Goal: Transaction & Acquisition: Purchase product/service

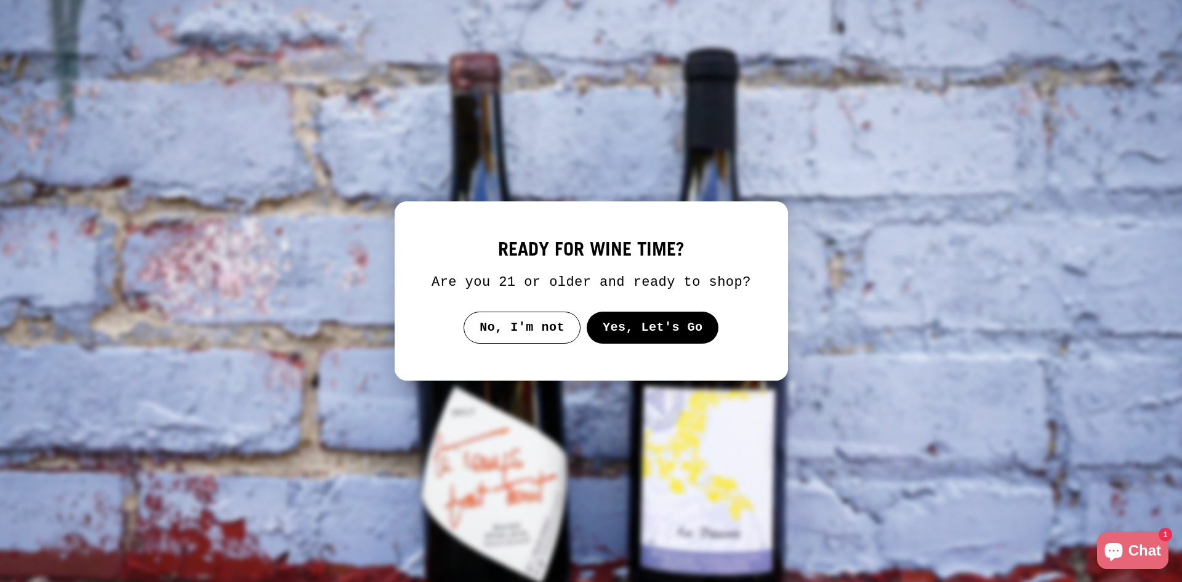
click at [631, 319] on button "Yes, Let's Go" at bounding box center [652, 327] width 132 height 32
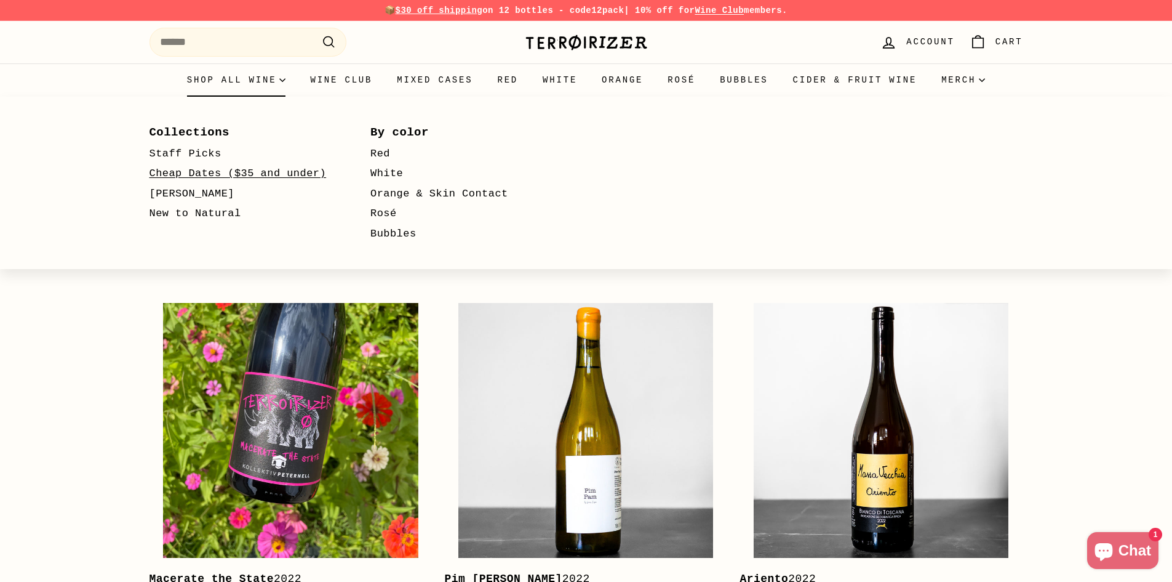
click at [211, 175] on link "Cheap Dates ($35 and under)" at bounding box center [243, 174] width 186 height 20
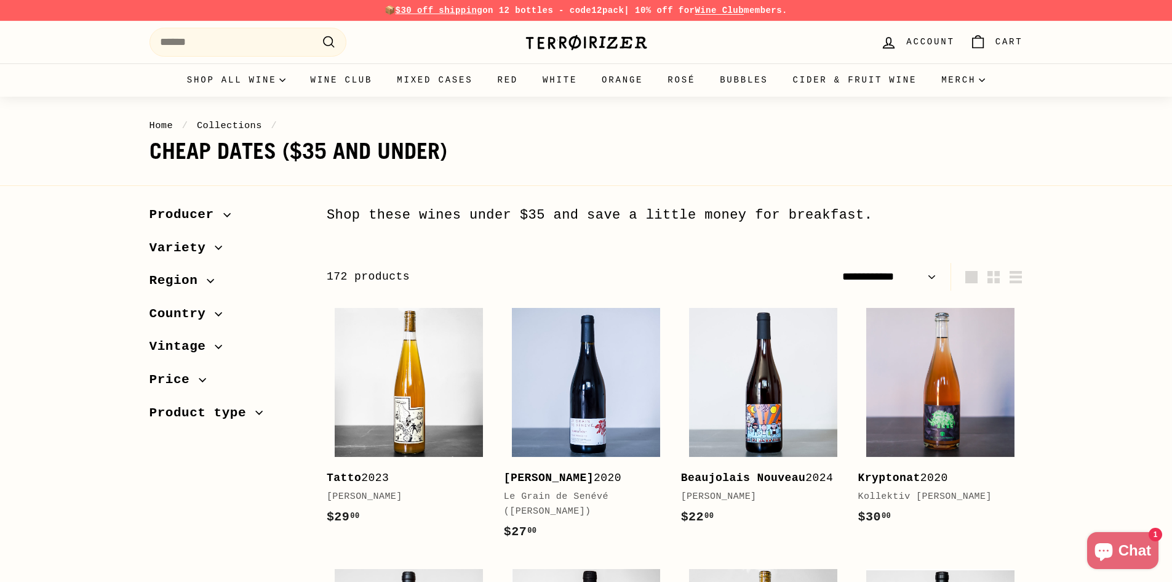
select select "**********"
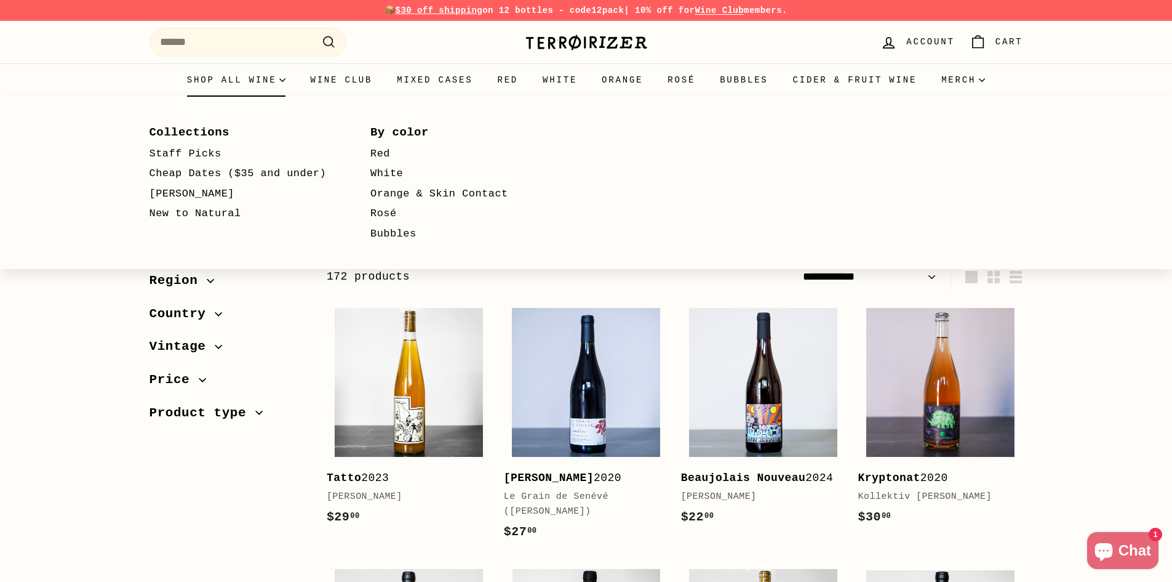
click at [229, 82] on summary "Shop all wine" at bounding box center [237, 79] width 124 height 33
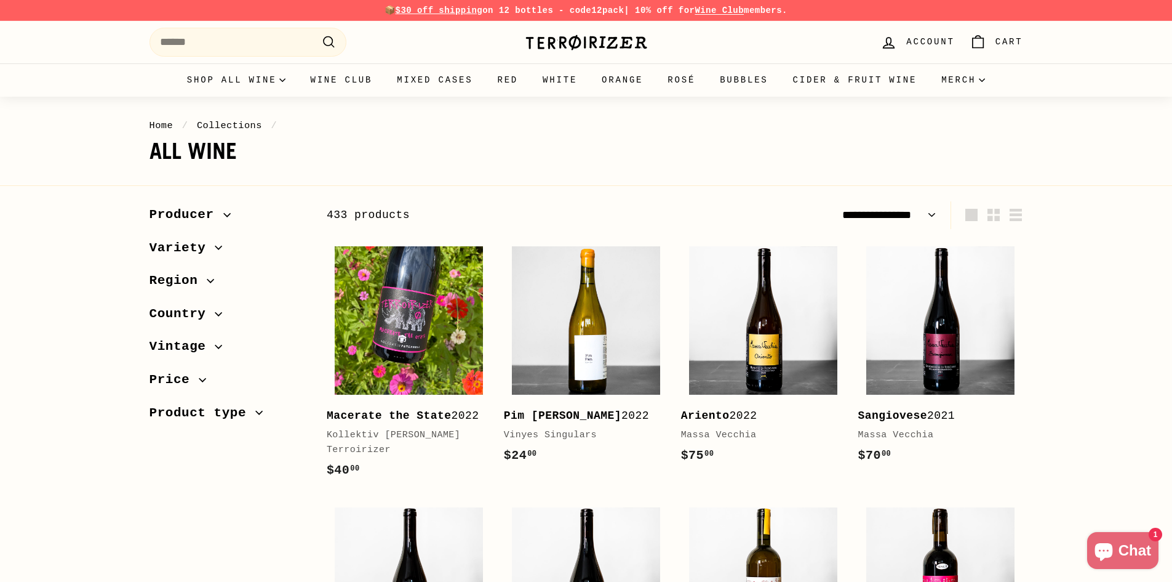
select select "**********"
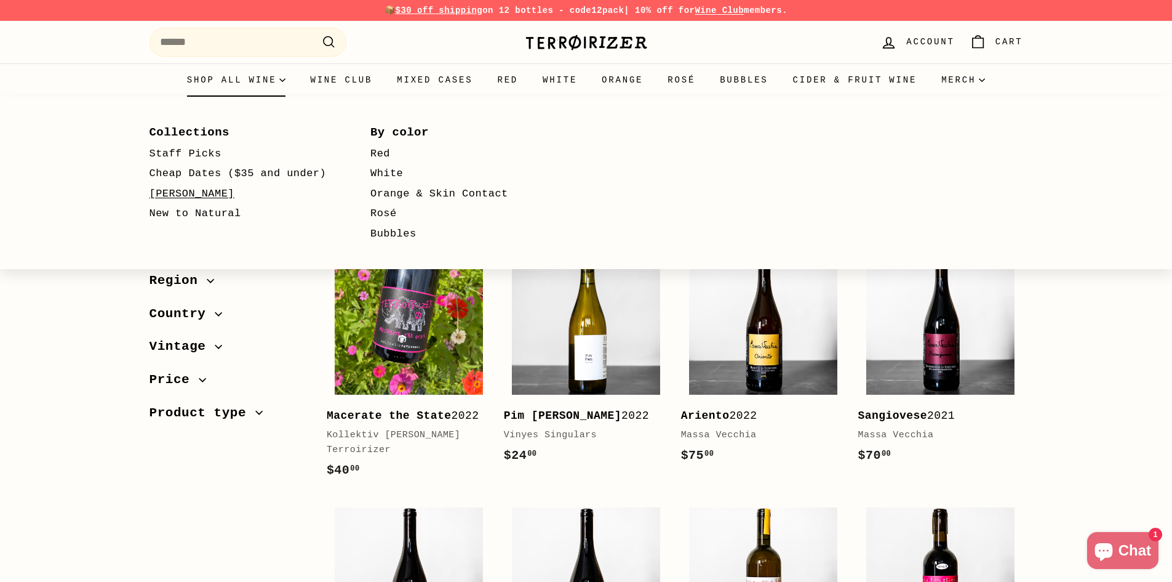
click at [186, 193] on link "[PERSON_NAME]" at bounding box center [243, 194] width 186 height 20
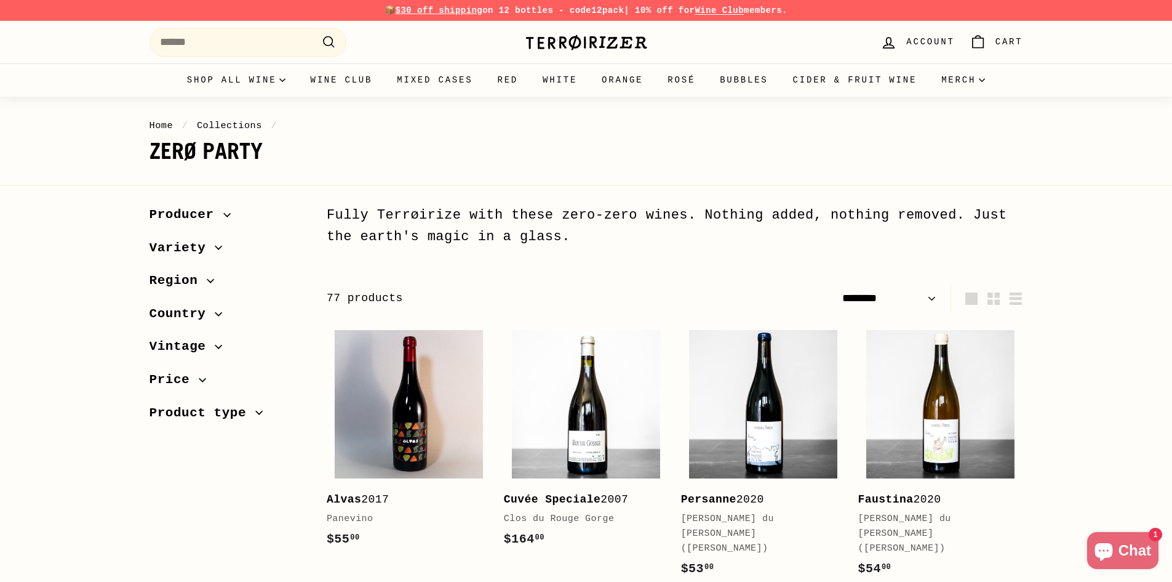
select select "******"
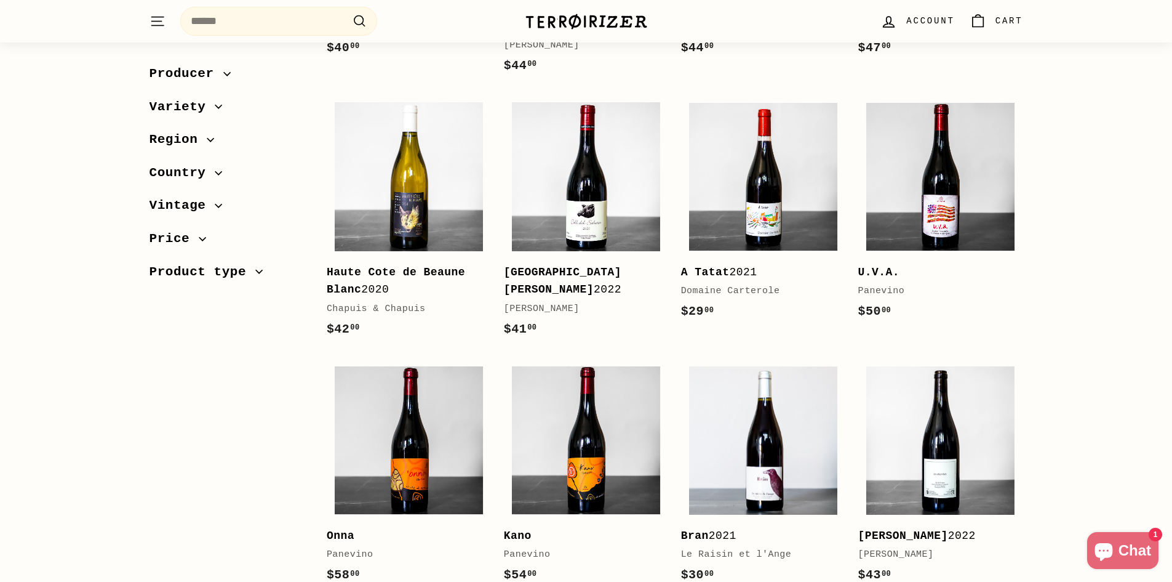
scroll to position [1359, 0]
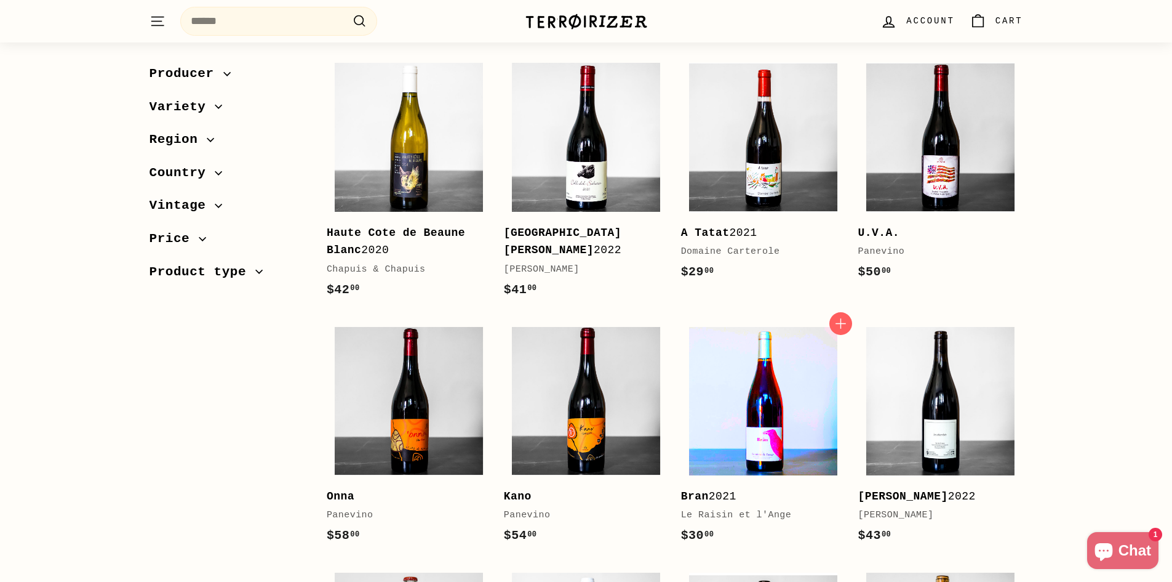
click at [775, 359] on img at bounding box center [763, 401] width 148 height 148
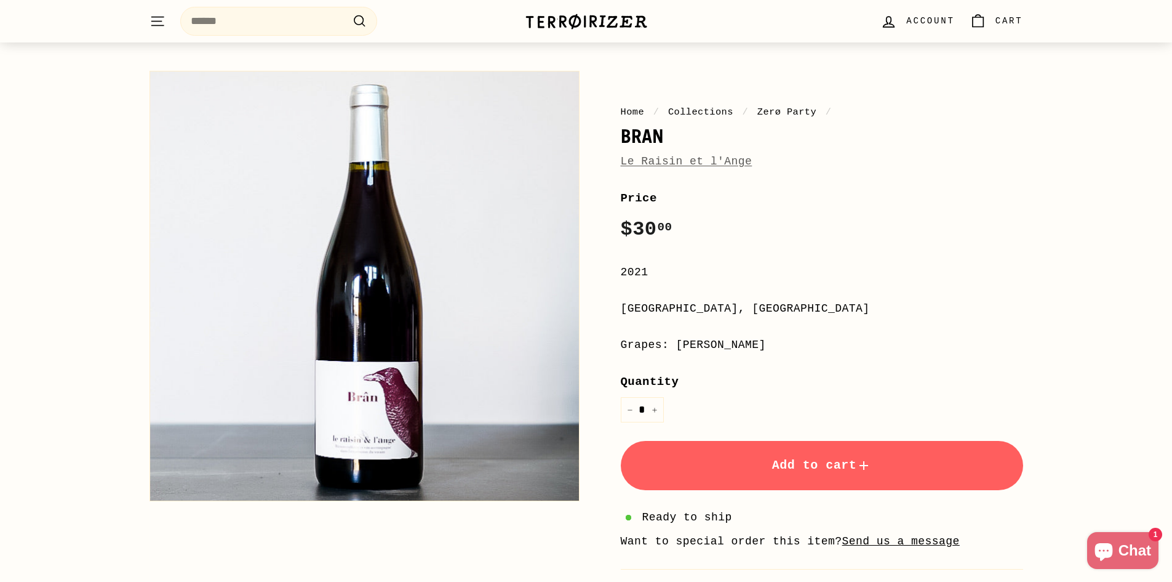
scroll to position [123, 0]
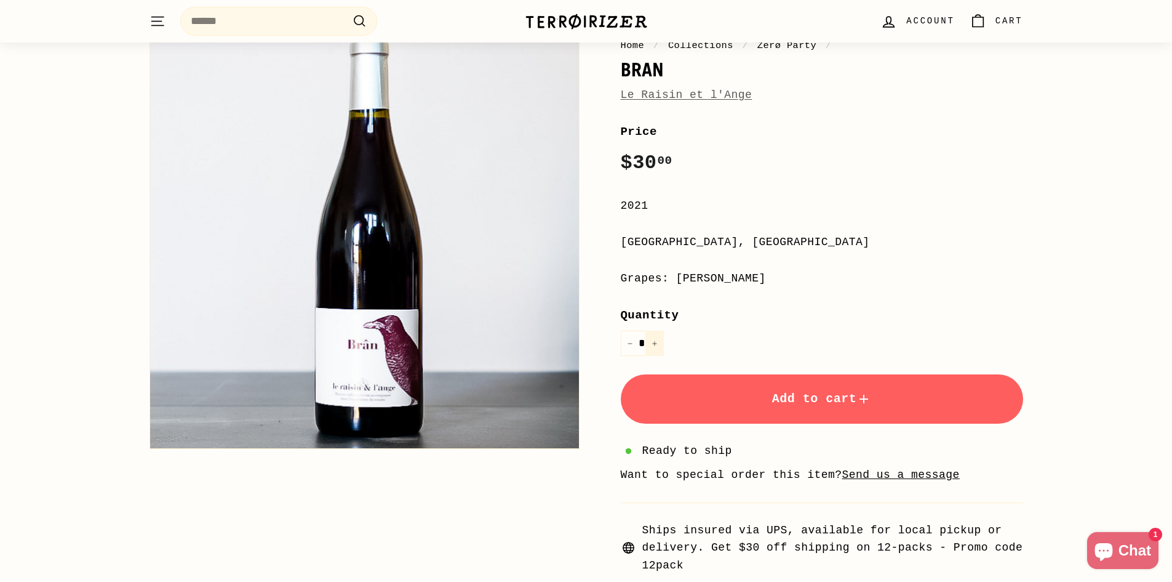
click at [659, 346] on button "+" at bounding box center [655, 342] width 18 height 25
type input "*"
click at [774, 412] on button "Add to cart" at bounding box center [822, 398] width 402 height 49
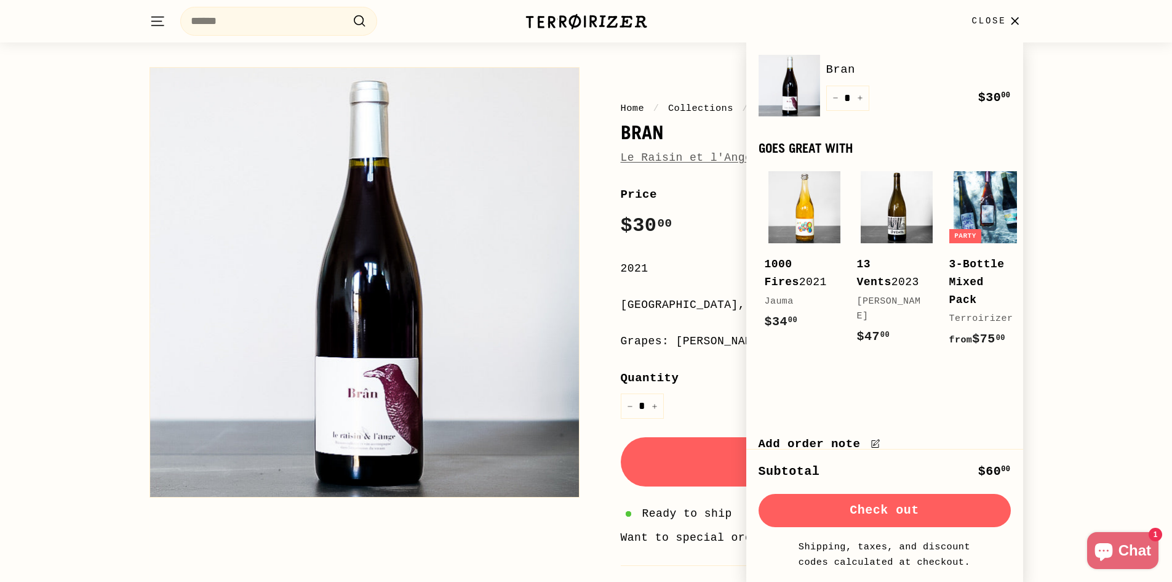
scroll to position [0, 0]
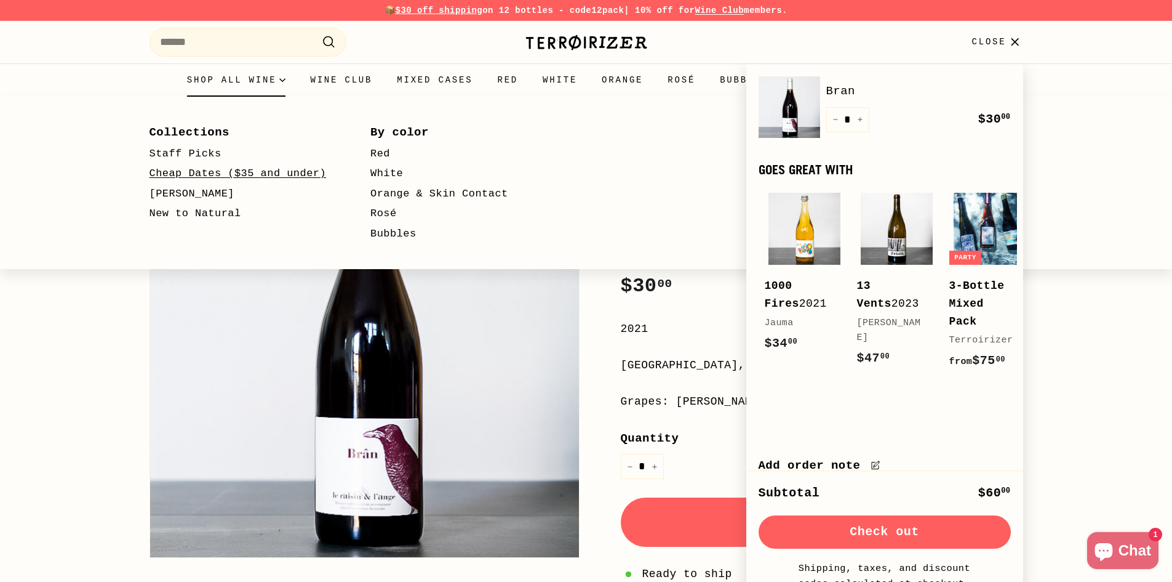
click at [217, 177] on link "Cheap Dates ($35 and under)" at bounding box center [243, 174] width 186 height 20
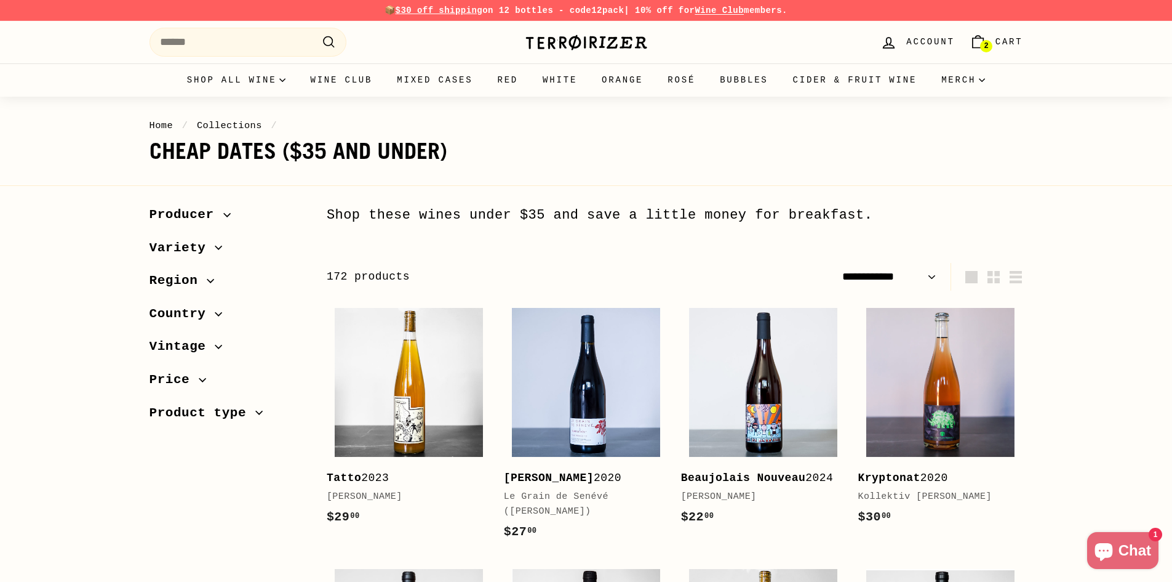
select select "**********"
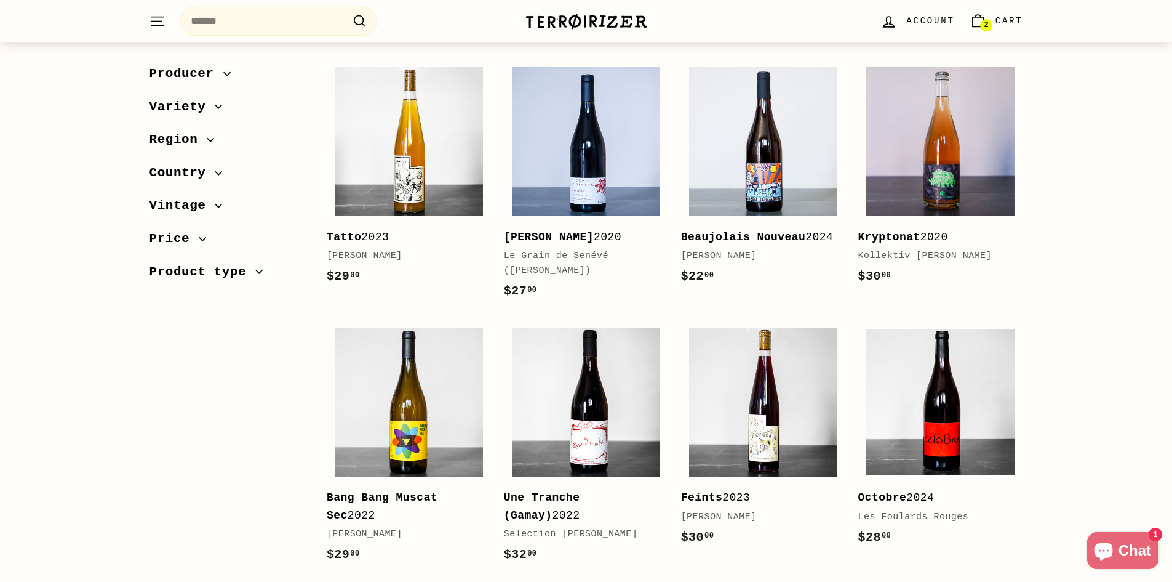
scroll to position [308, 0]
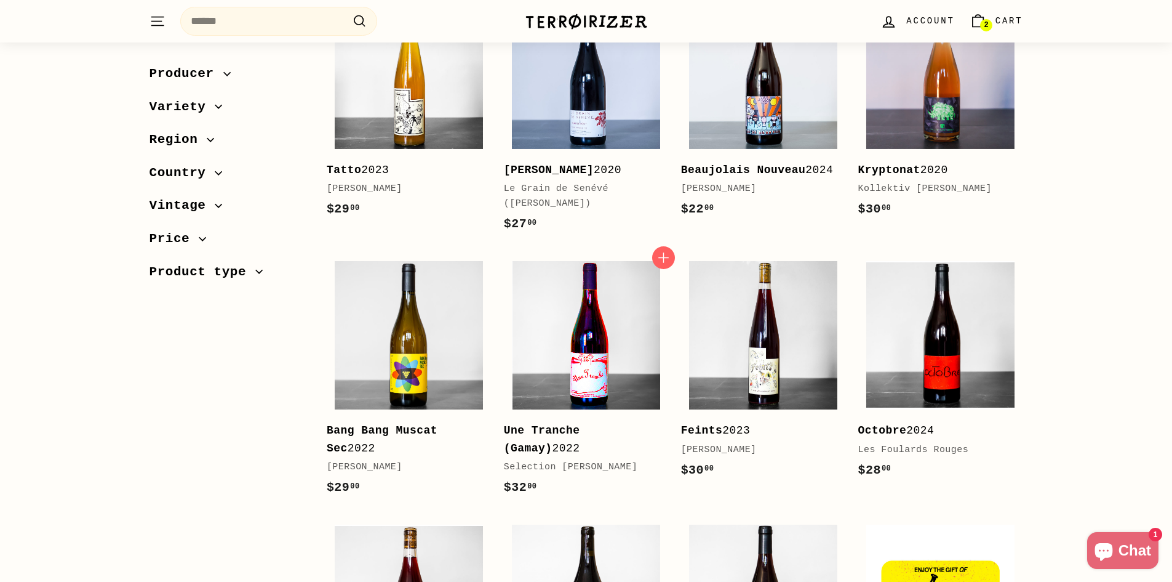
click at [623, 377] on img at bounding box center [586, 335] width 148 height 148
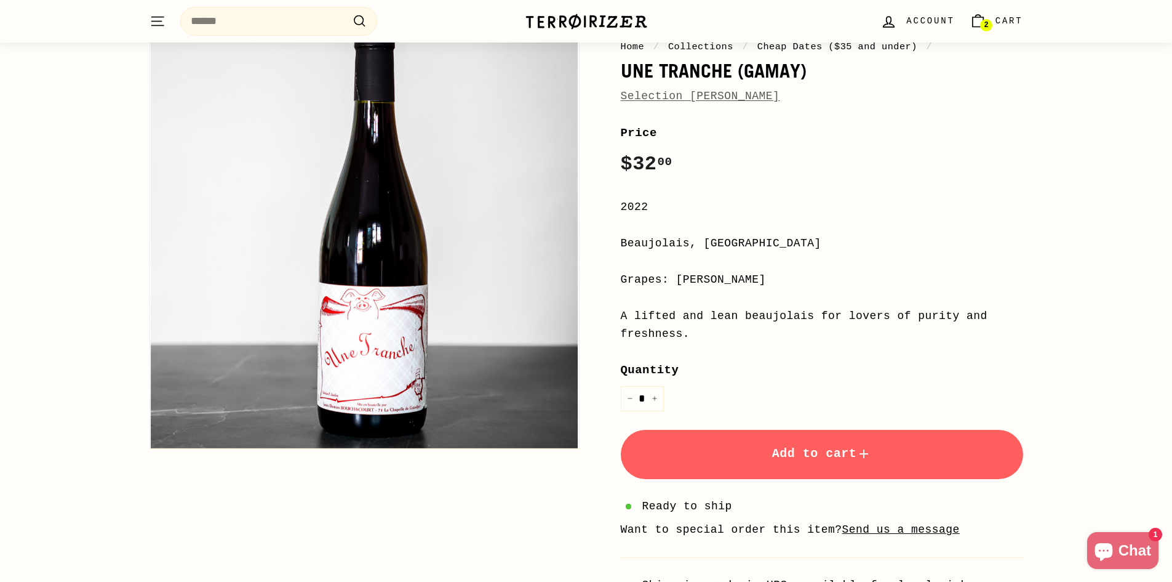
scroll to position [123, 0]
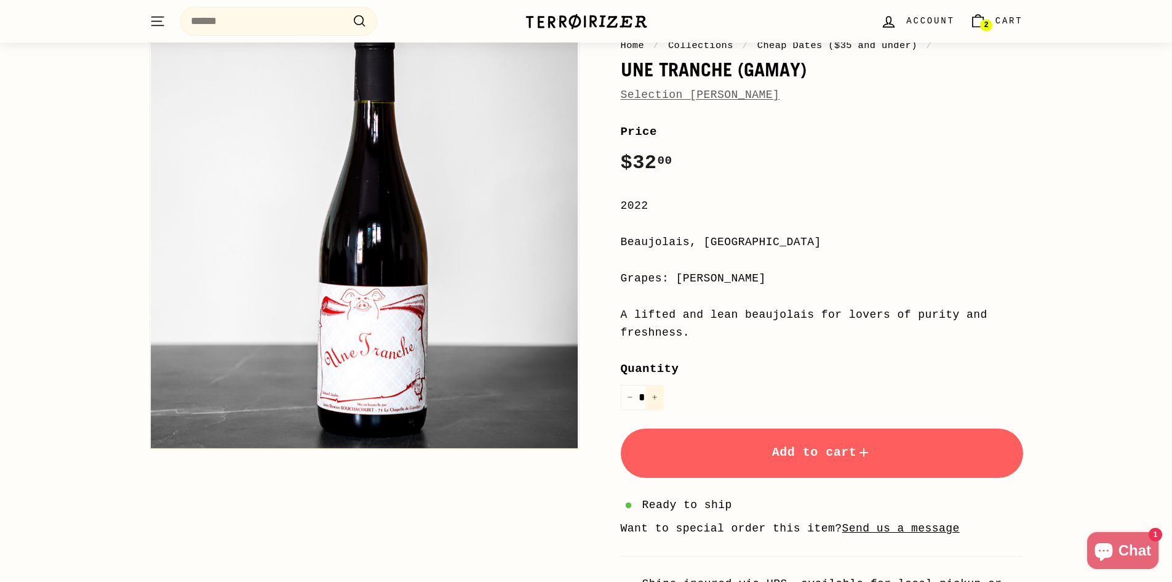
click at [654, 401] on button "+" at bounding box center [655, 397] width 18 height 25
type input "*"
click at [772, 465] on button "Add to cart" at bounding box center [822, 452] width 402 height 49
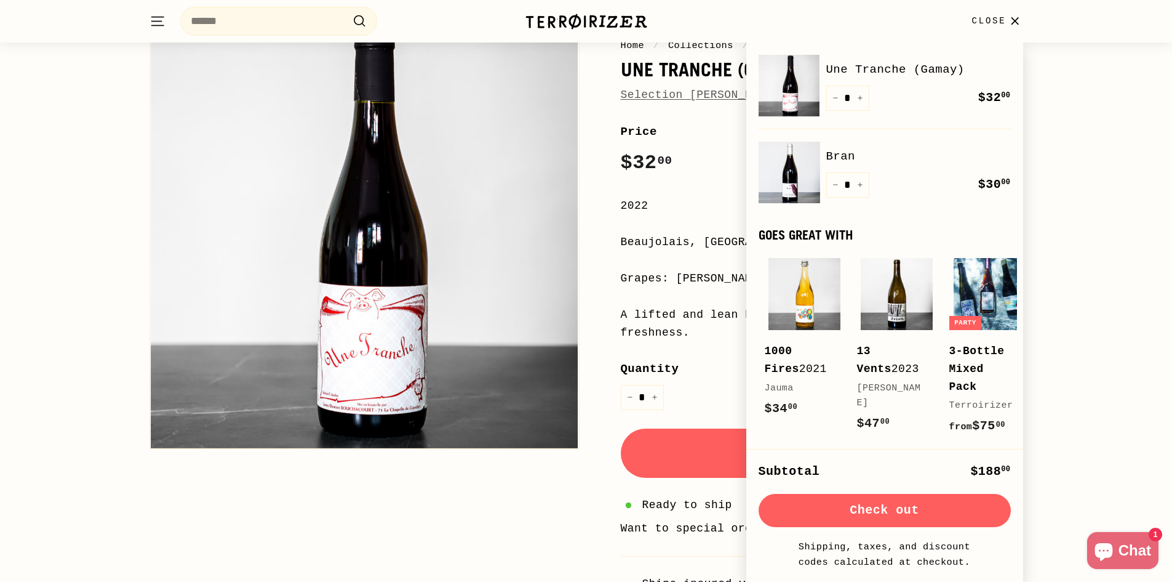
click at [1105, 129] on div "Home / Collections / Cheap Dates ($35 and under) / Une Tranche (Gamay) Selectio…" at bounding box center [586, 337] width 1172 height 727
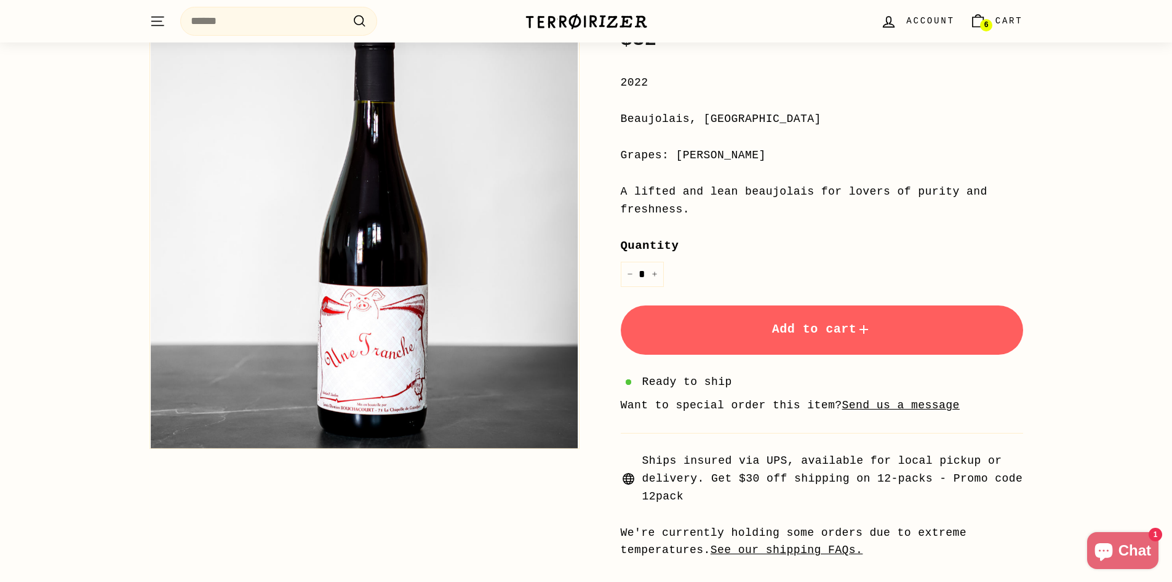
scroll to position [0, 0]
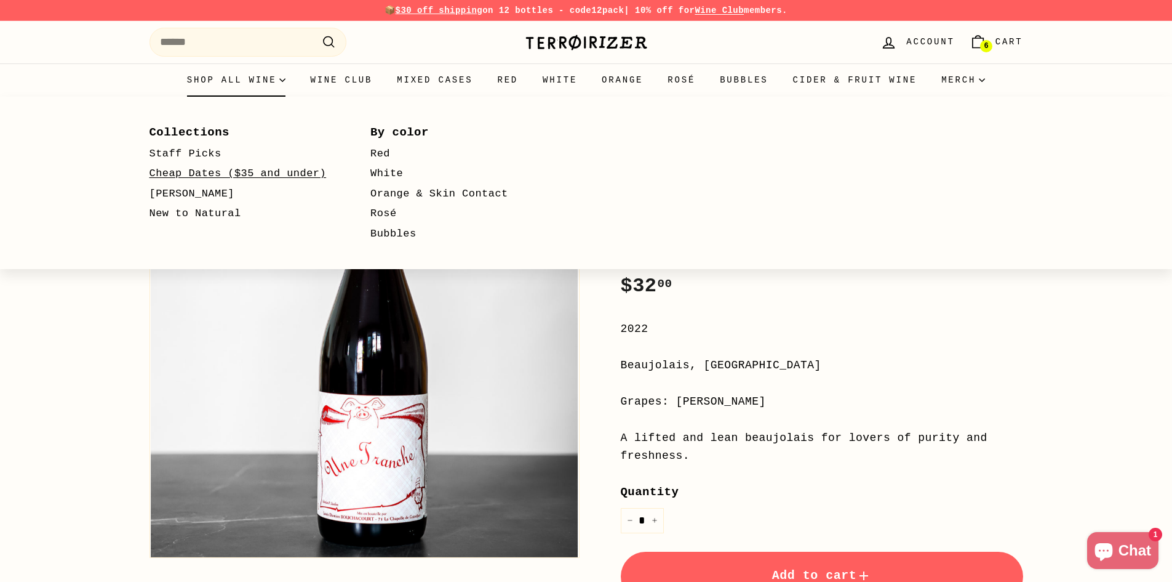
click at [200, 175] on link "Cheap Dates ($35 and under)" at bounding box center [243, 174] width 186 height 20
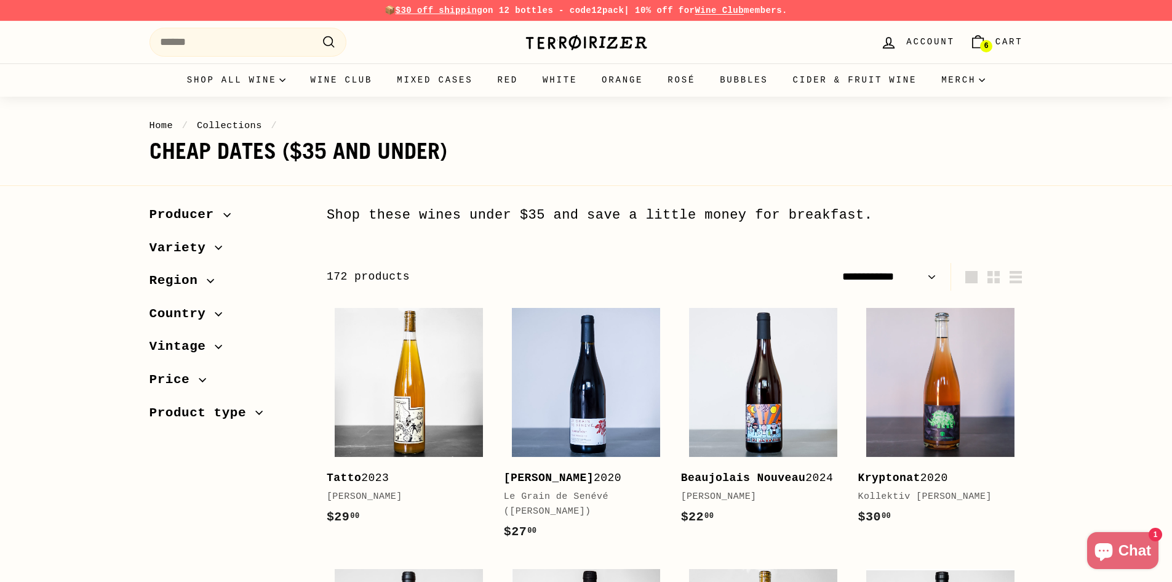
select select "**********"
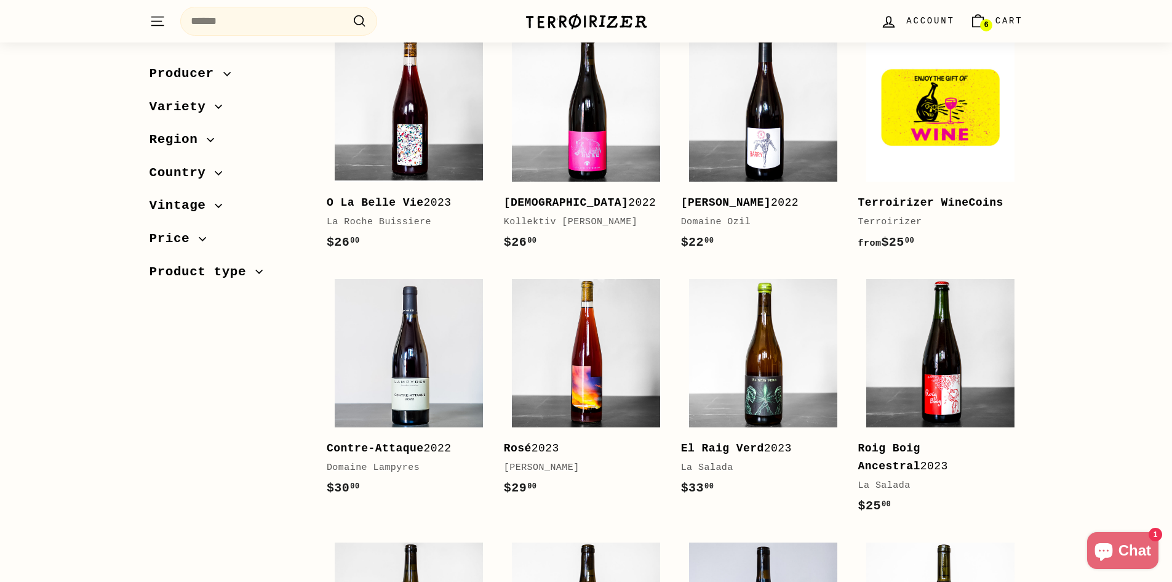
scroll to position [800, 0]
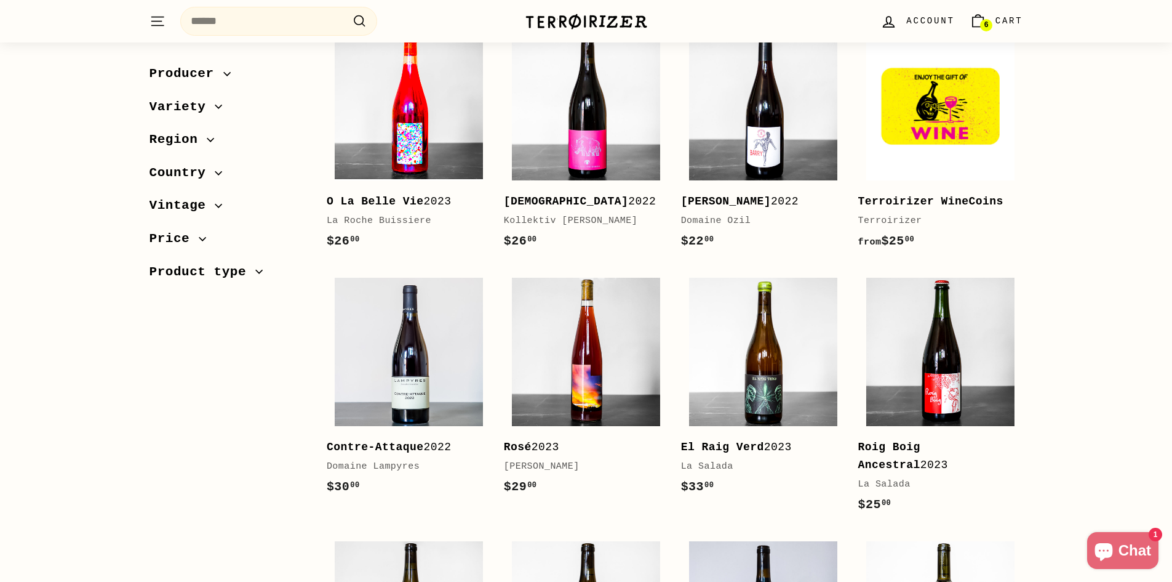
click at [458, 150] on img at bounding box center [409, 106] width 148 height 148
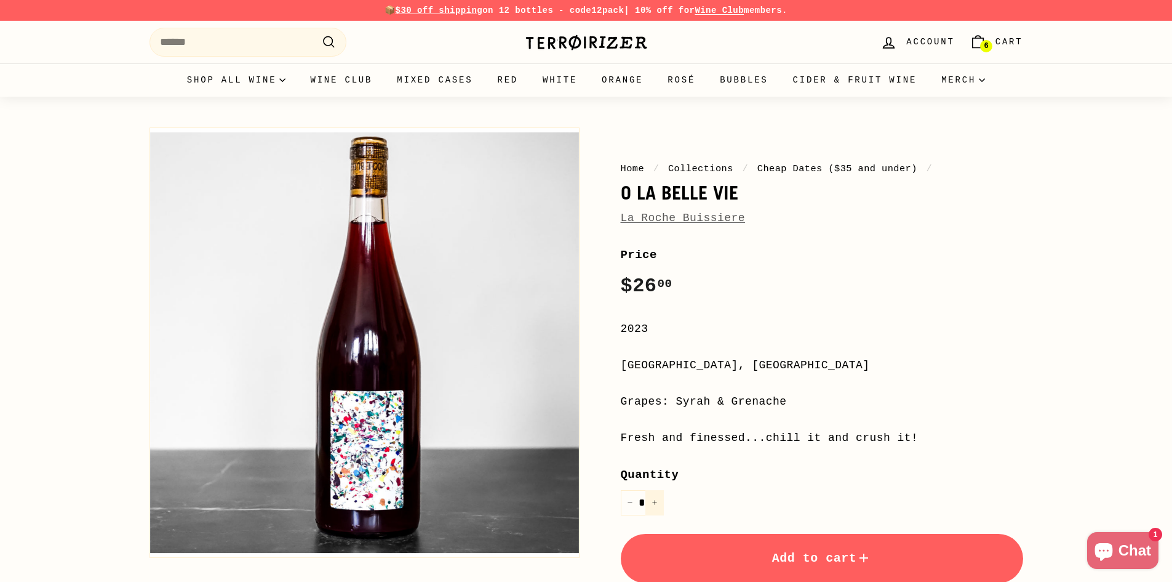
click at [657, 503] on icon "Increase item quantity by one" at bounding box center [655, 502] width 6 height 6
click at [873, 555] on button "Add to cart" at bounding box center [822, 558] width 402 height 49
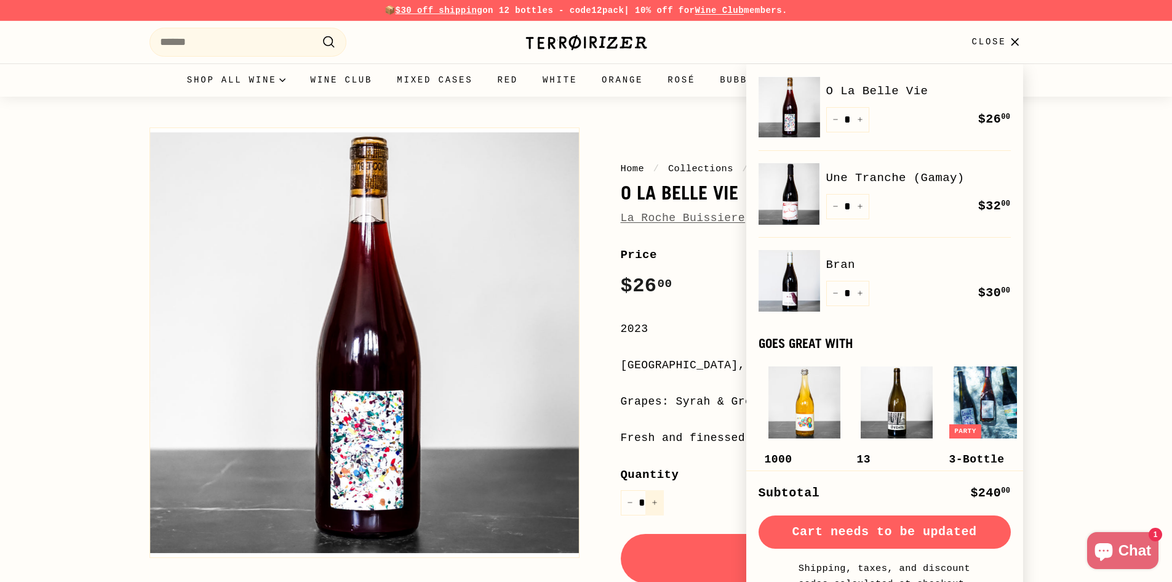
click at [655, 506] on button "+" at bounding box center [655, 502] width 18 height 25
type input "*"
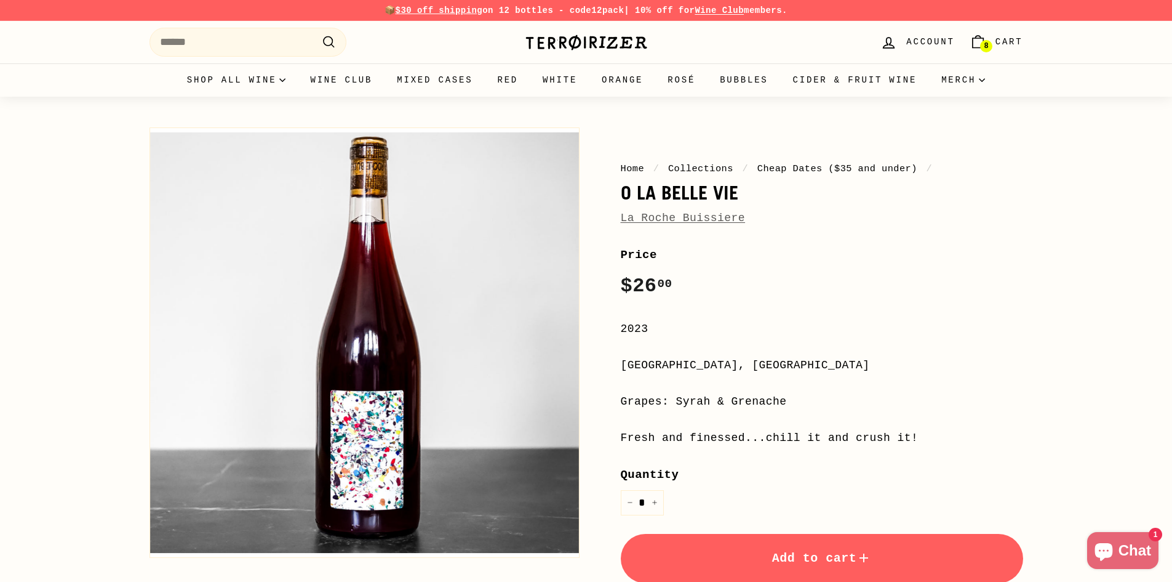
click at [746, 561] on button "Add to cart" at bounding box center [822, 558] width 402 height 49
click at [1008, 41] on span "Cart" at bounding box center [1010, 42] width 28 height 14
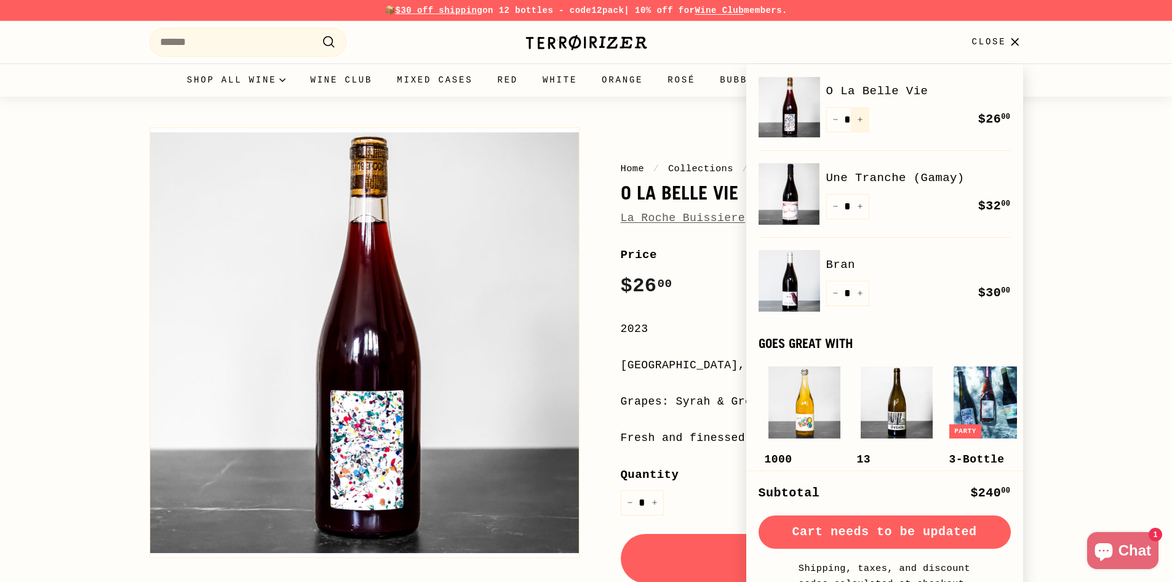
click at [860, 119] on icon "Increase item quantity by one" at bounding box center [860, 120] width 4 height 4
type input "*"
click at [1102, 253] on div "Home / Collections / Cheap Dates ($35 and under) / O La Belle Vie La Roche Buis…" at bounding box center [586, 473] width 1172 height 753
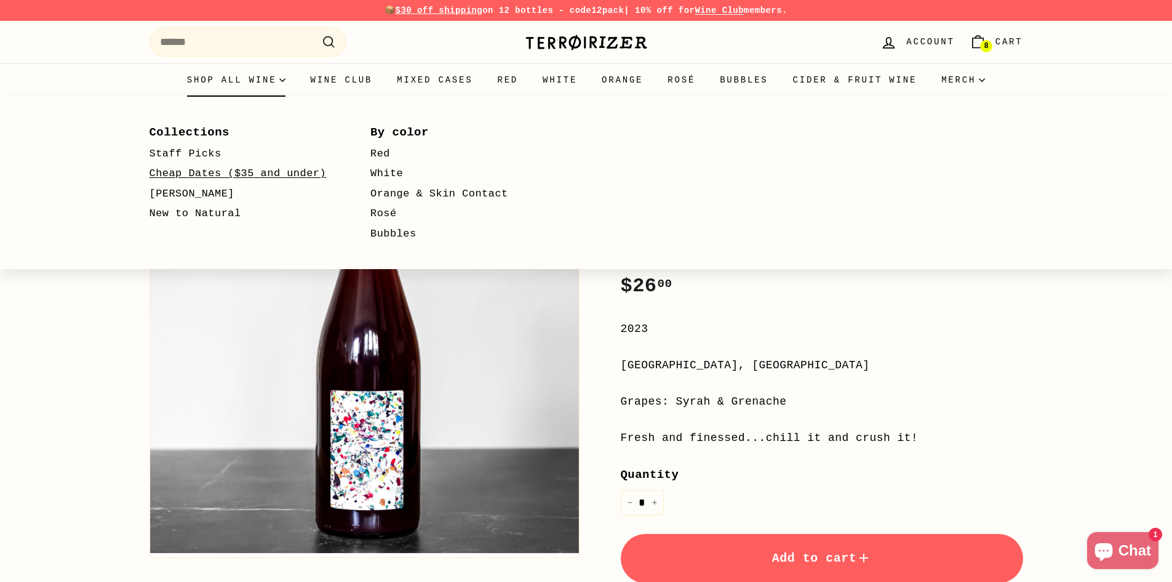
click at [209, 173] on link "Cheap Dates ($35 and under)" at bounding box center [243, 174] width 186 height 20
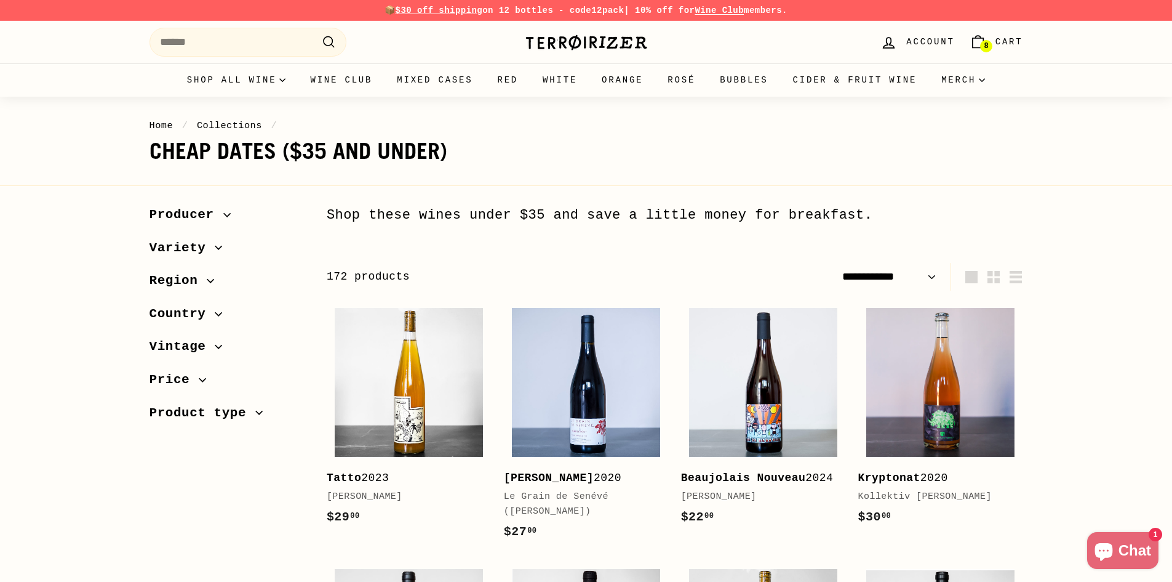
select select "**********"
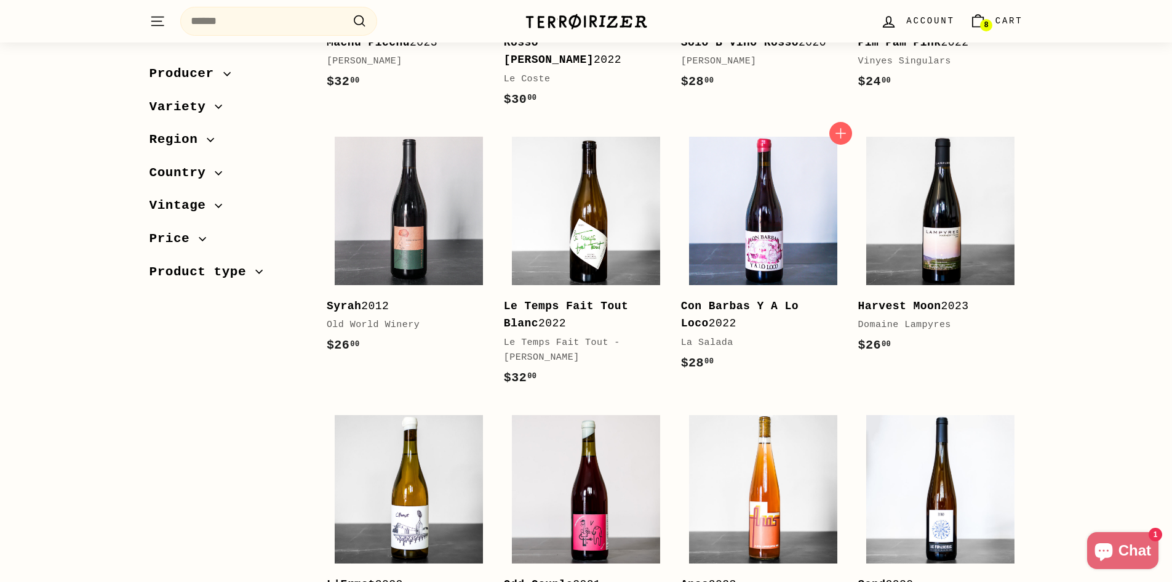
scroll to position [2031, 0]
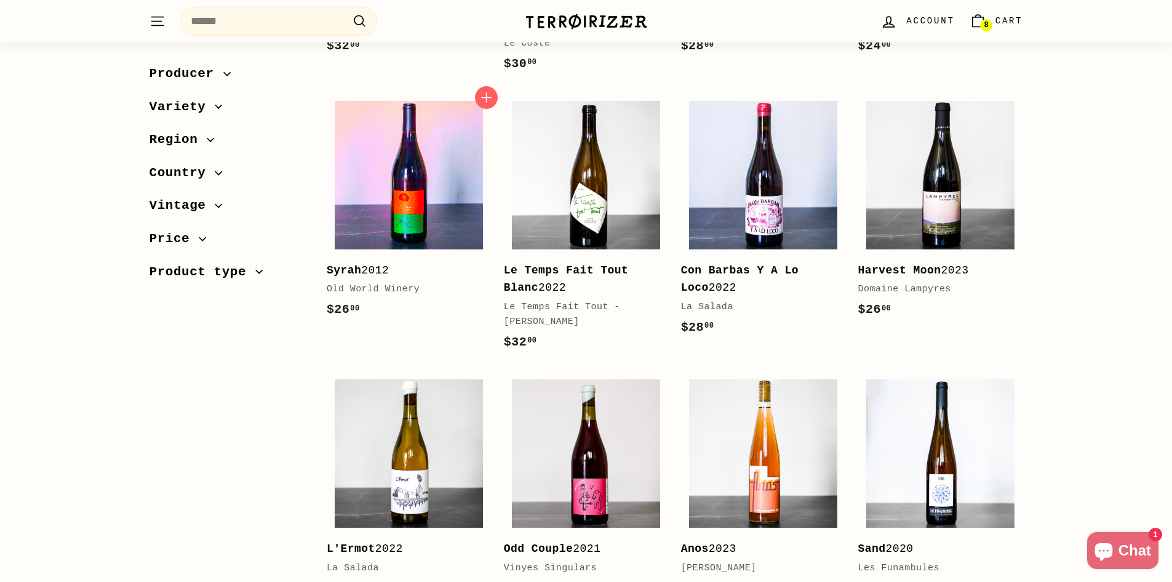
click at [447, 218] on img at bounding box center [409, 175] width 148 height 148
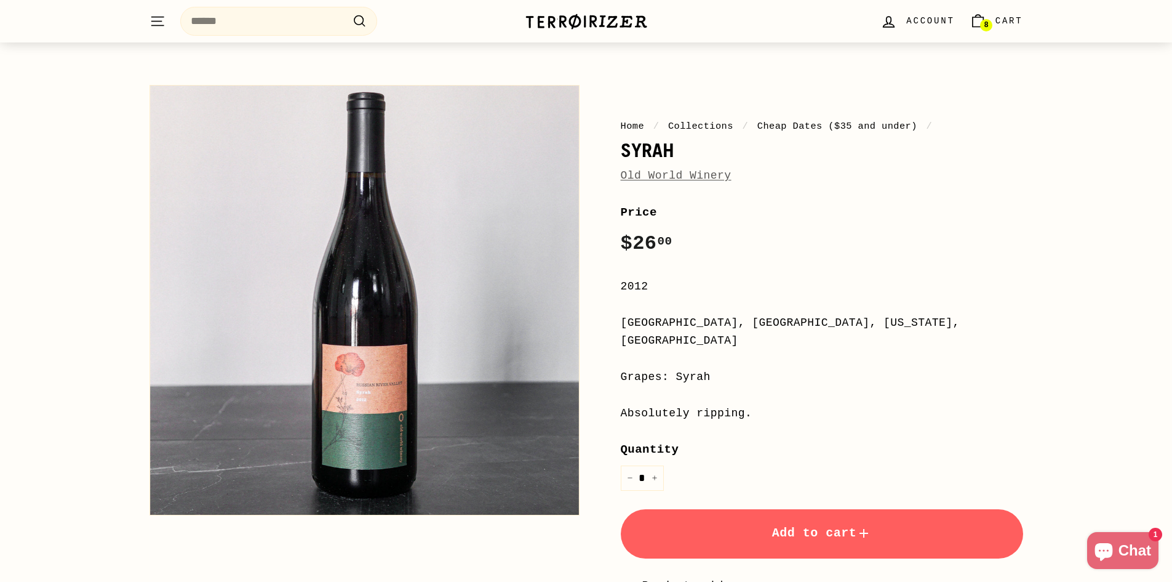
scroll to position [185, 0]
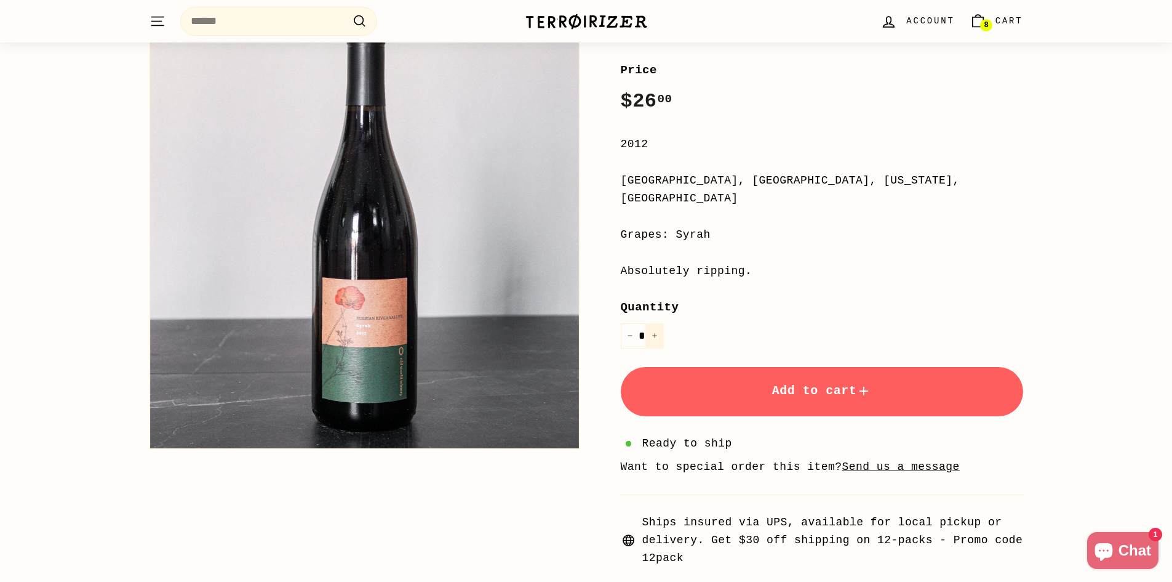
click at [658, 323] on button "+" at bounding box center [655, 335] width 18 height 25
type input "*"
click at [777, 380] on button "Add to cart" at bounding box center [822, 391] width 402 height 49
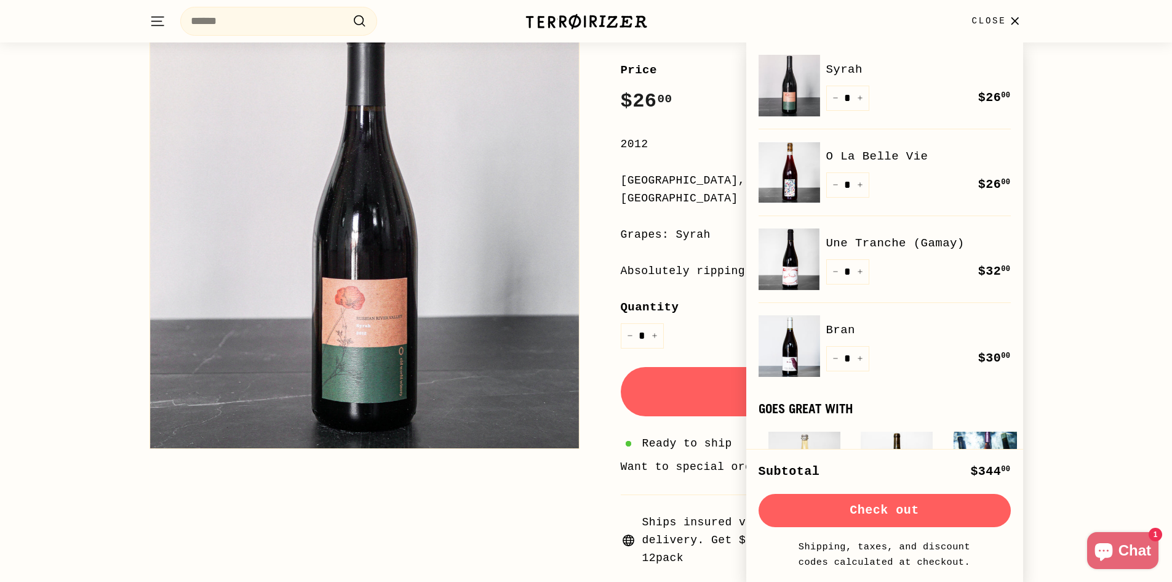
scroll to position [0, 0]
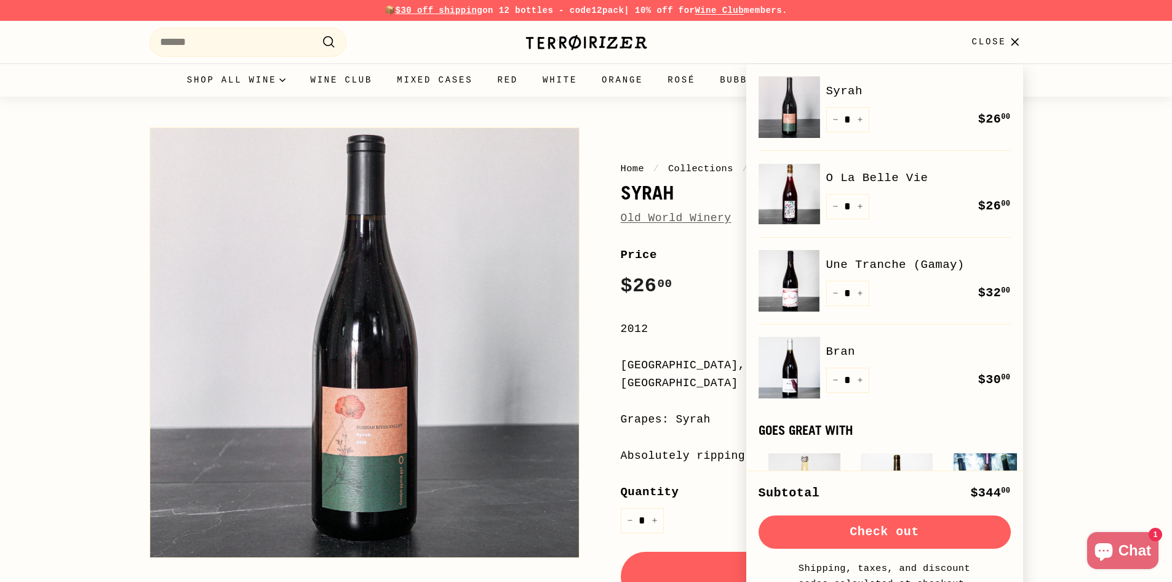
click at [1014, 42] on icon "button" at bounding box center [1015, 42] width 17 height 17
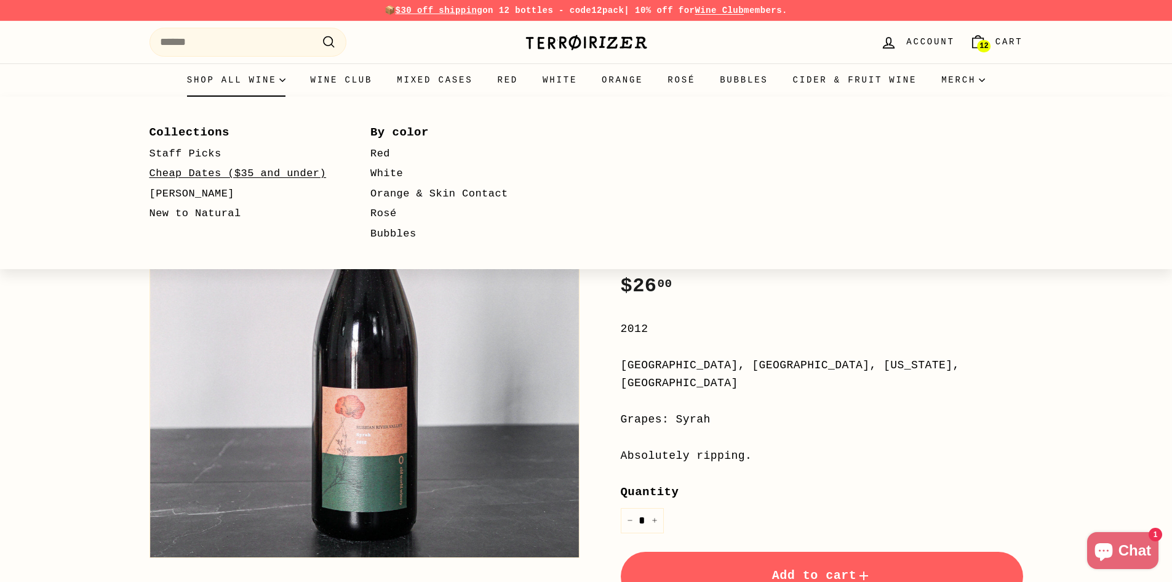
click at [199, 175] on link "Cheap Dates ($35 and under)" at bounding box center [243, 174] width 186 height 20
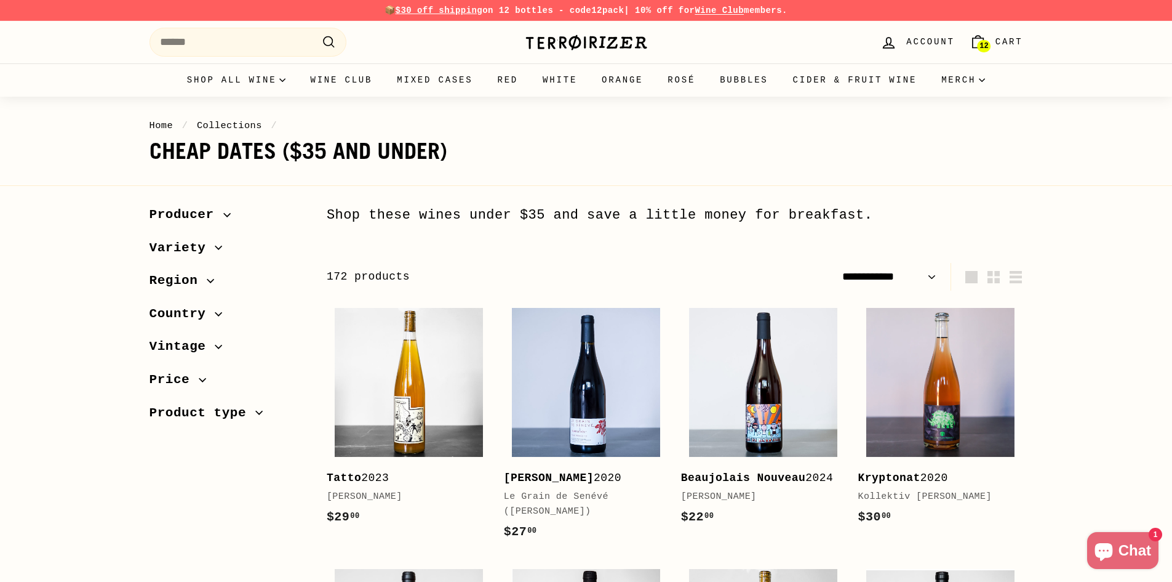
select select "**********"
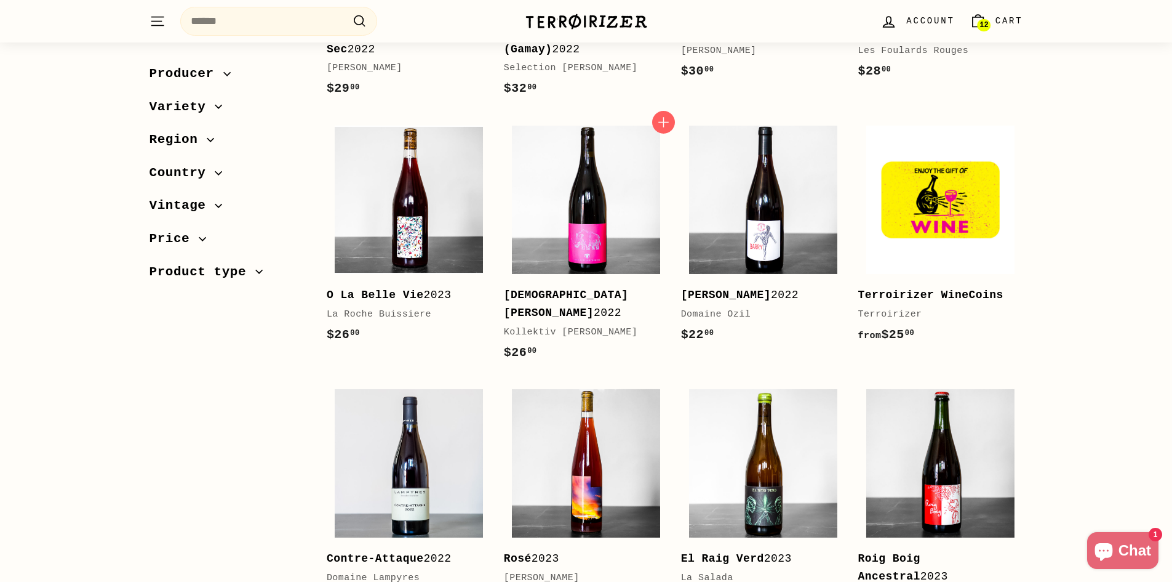
scroll to position [677, 0]
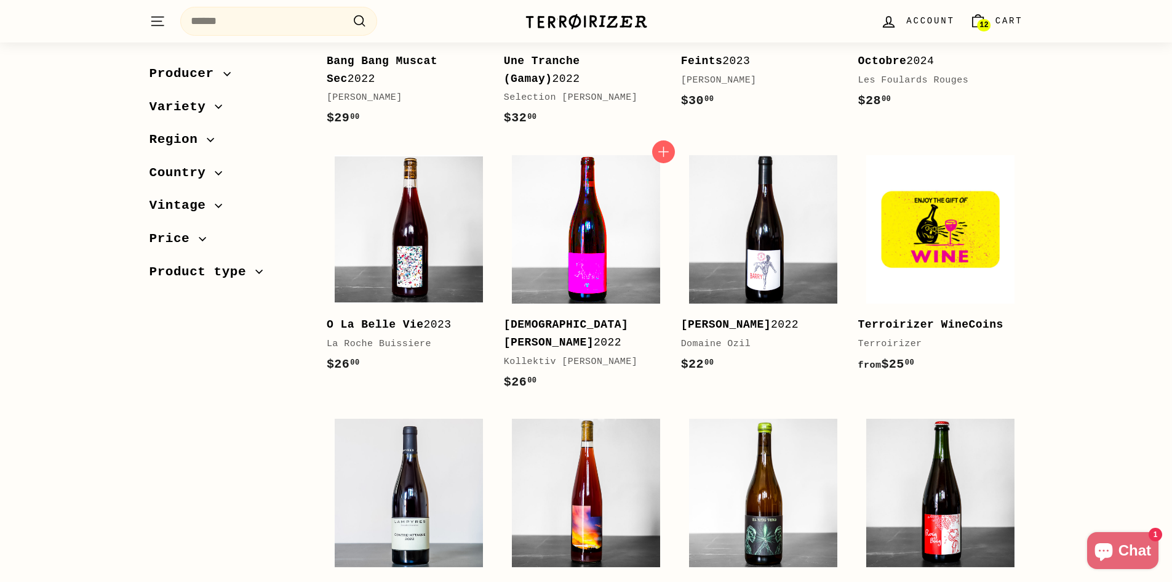
click at [589, 250] on img at bounding box center [586, 229] width 148 height 148
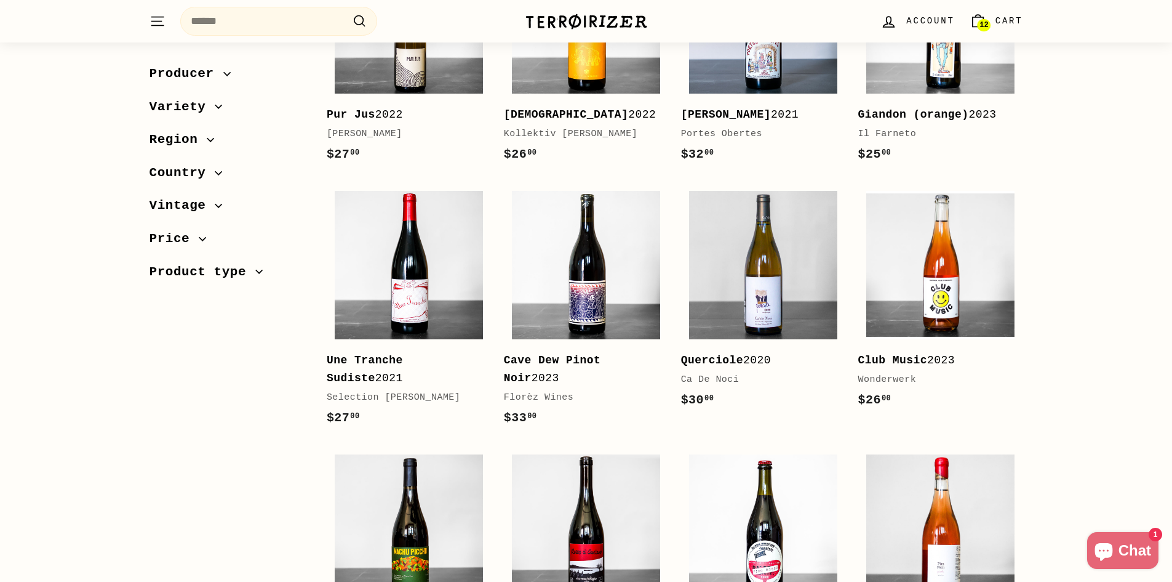
scroll to position [1477, 0]
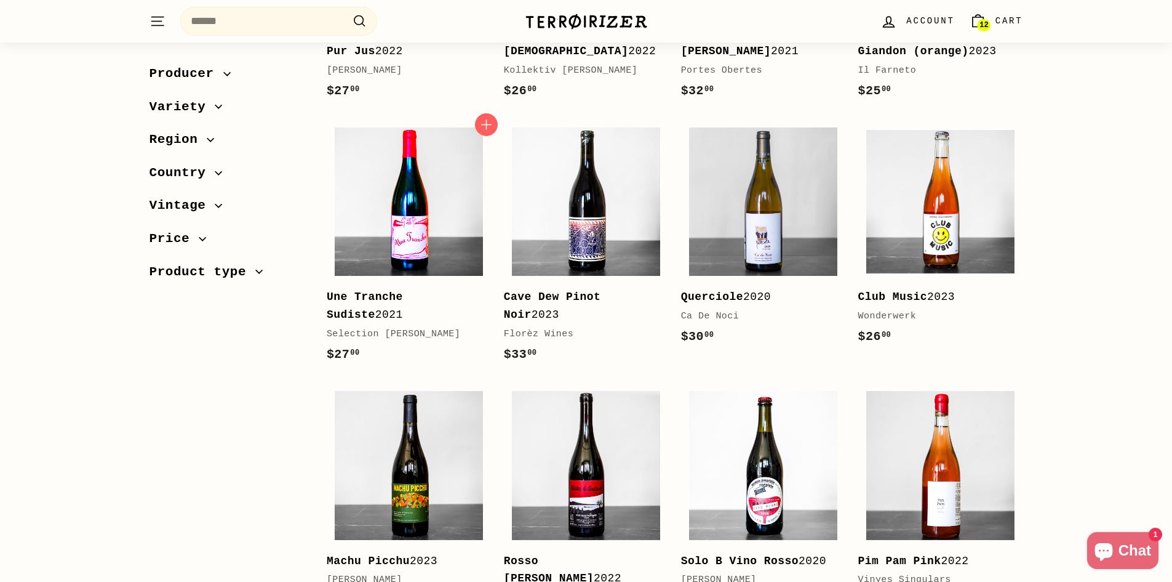
click at [409, 204] on img at bounding box center [409, 201] width 148 height 148
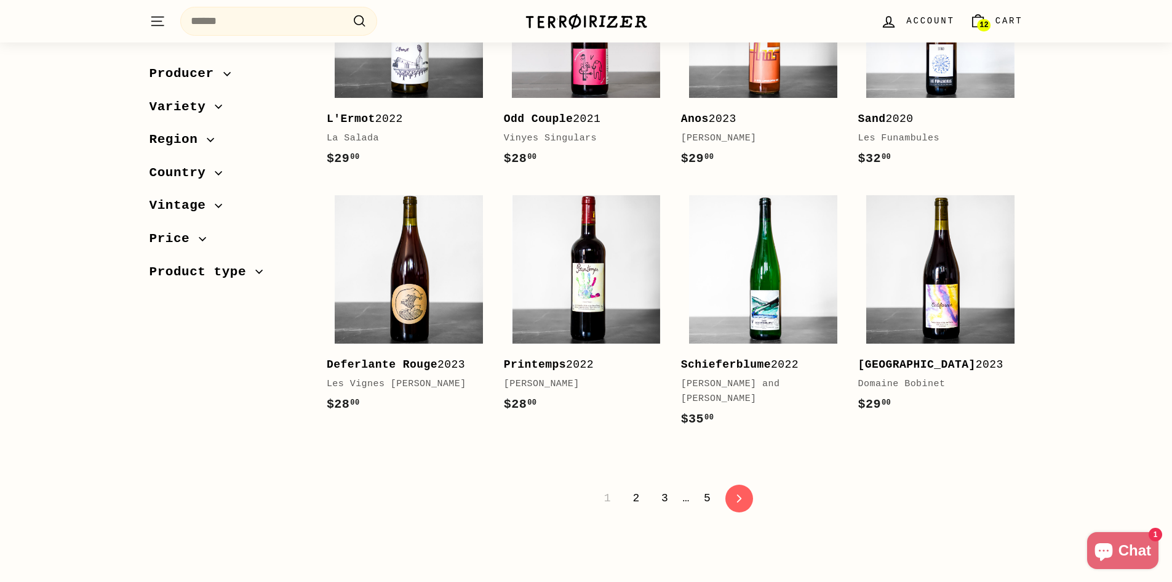
scroll to position [2461, 0]
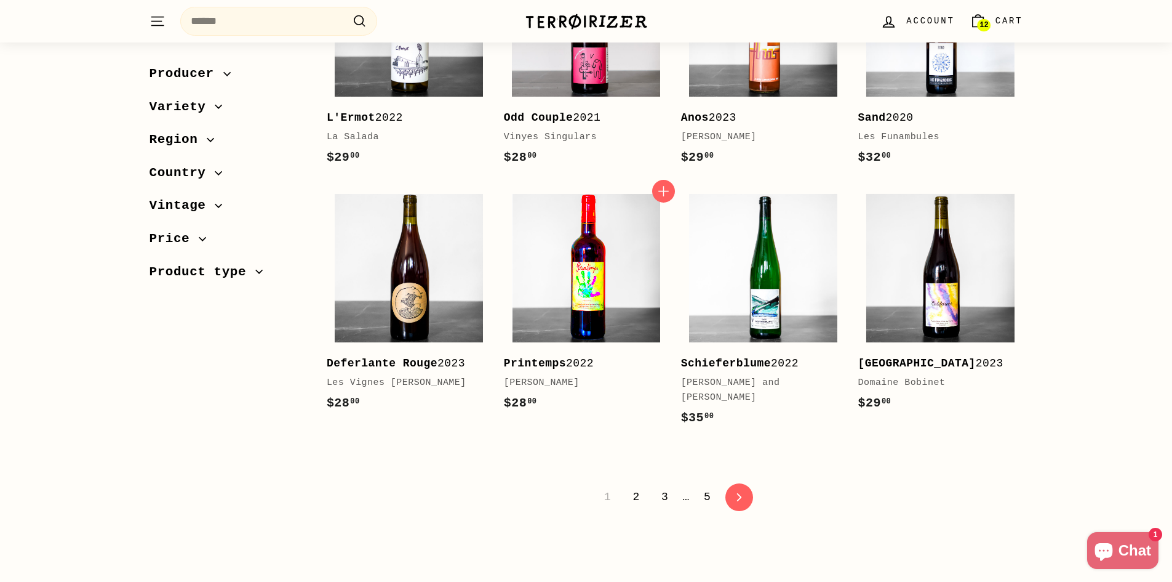
click at [601, 302] on img at bounding box center [586, 268] width 148 height 148
click at [642, 486] on link "2" at bounding box center [636, 496] width 22 height 21
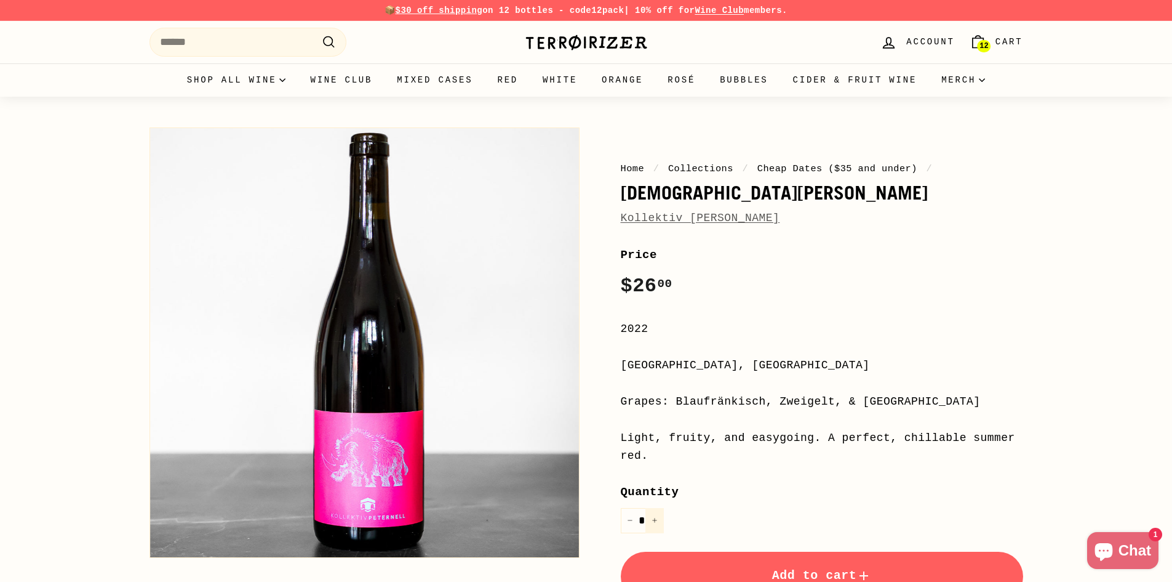
click at [656, 517] on icon "Increase item quantity by one" at bounding box center [655, 520] width 6 height 6
type input "*"
click at [786, 568] on span "Add to cart" at bounding box center [822, 575] width 100 height 14
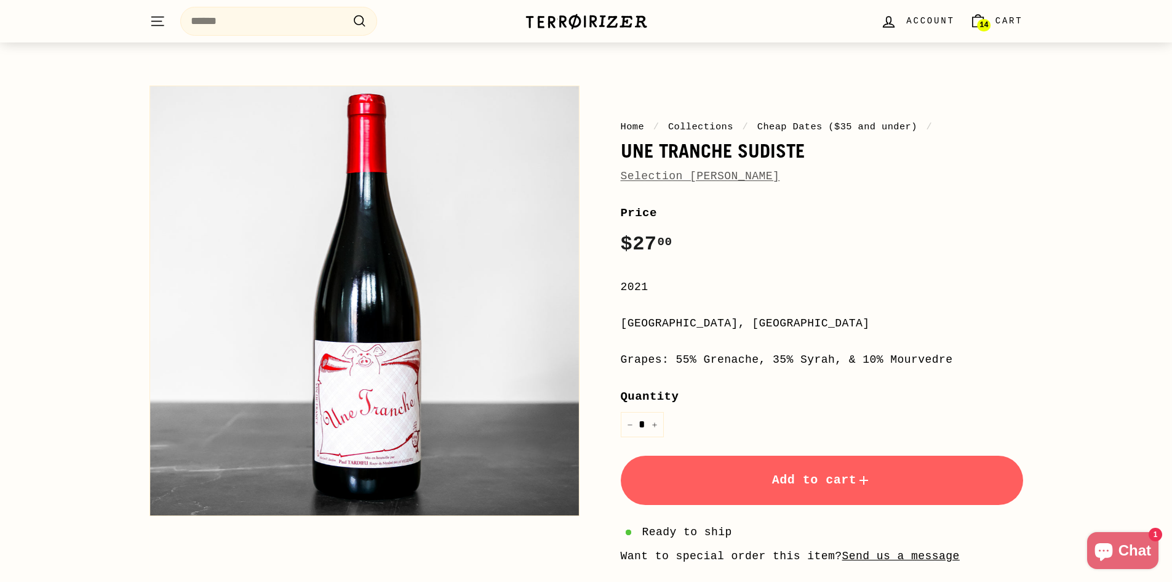
scroll to position [246, 0]
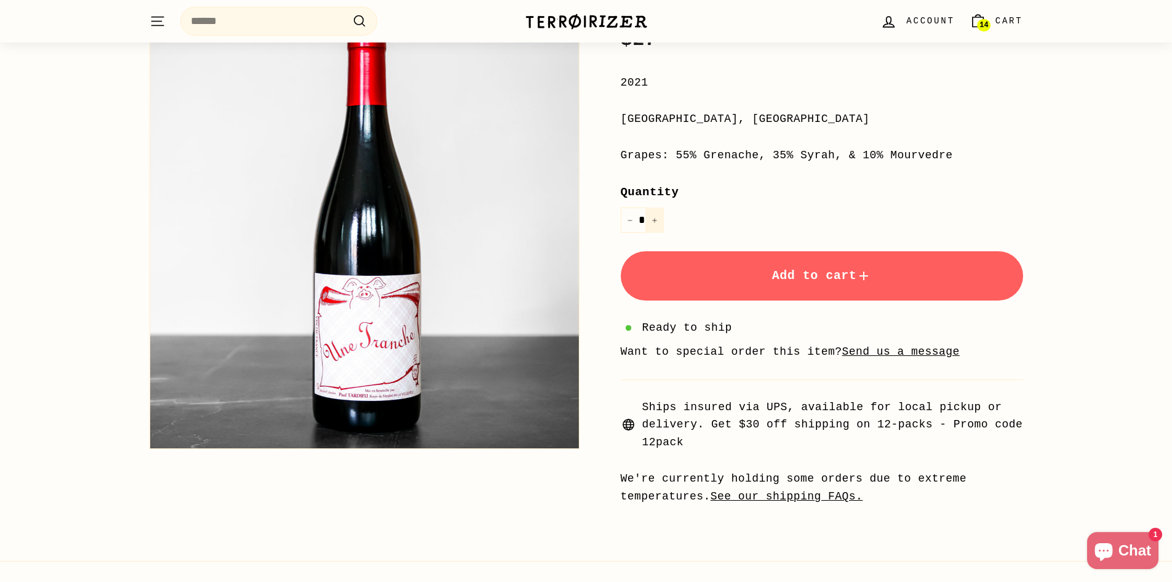
click at [654, 218] on icon "Increase item quantity by one" at bounding box center [655, 220] width 6 height 6
type input "*"
click at [828, 274] on span "Add to cart" at bounding box center [822, 275] width 100 height 14
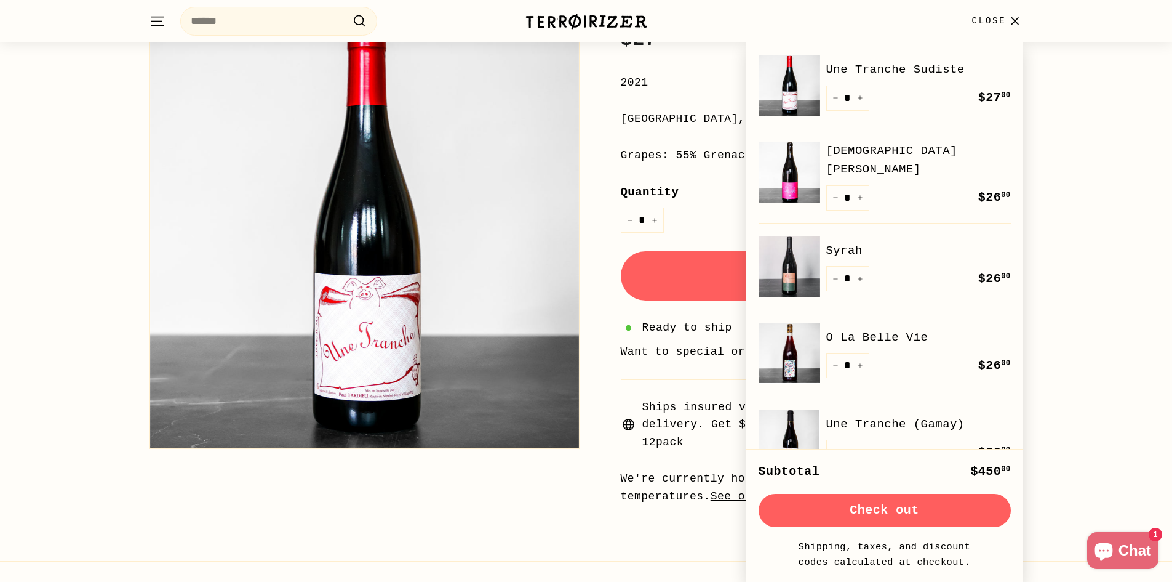
click at [1102, 274] on div "Home / Collections / Cheap Dates ($35 and under) / Une Tranche Sudiste Selectio…" at bounding box center [586, 186] width 1172 height 673
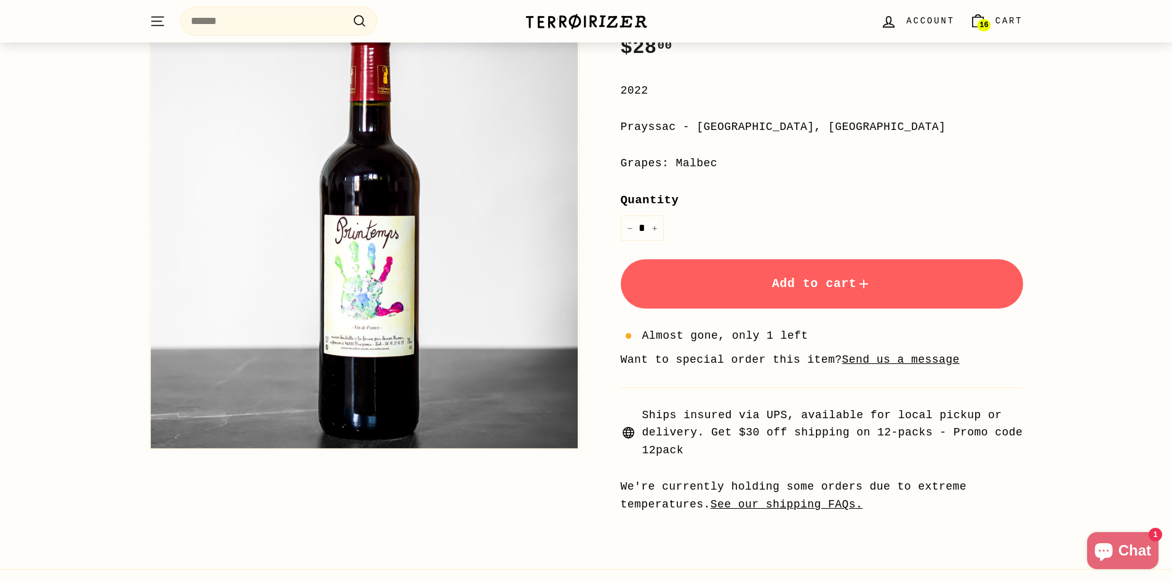
scroll to position [246, 0]
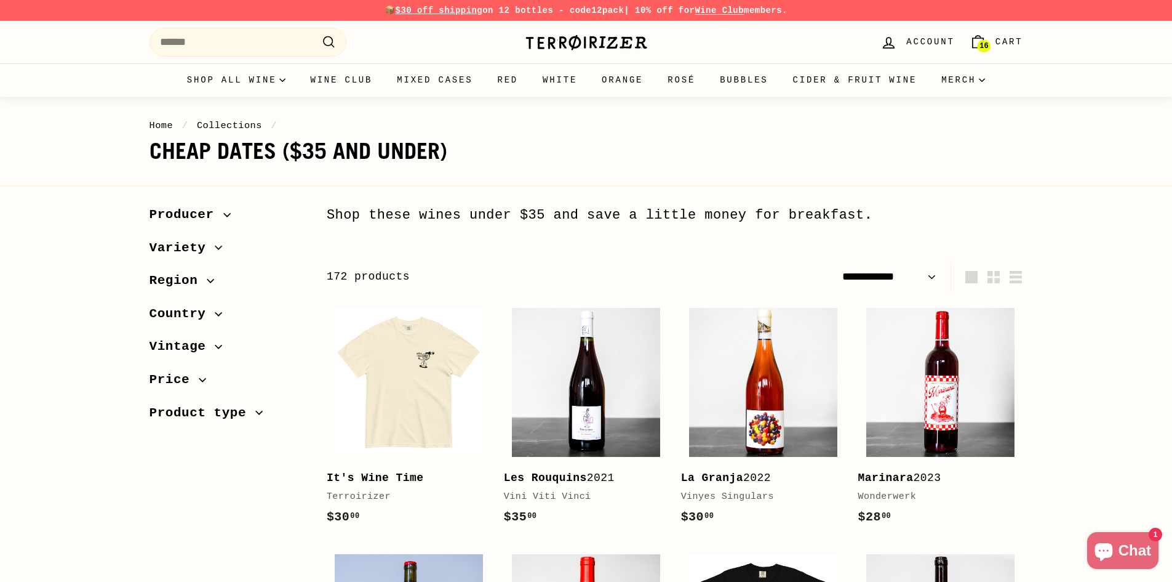
select select "**********"
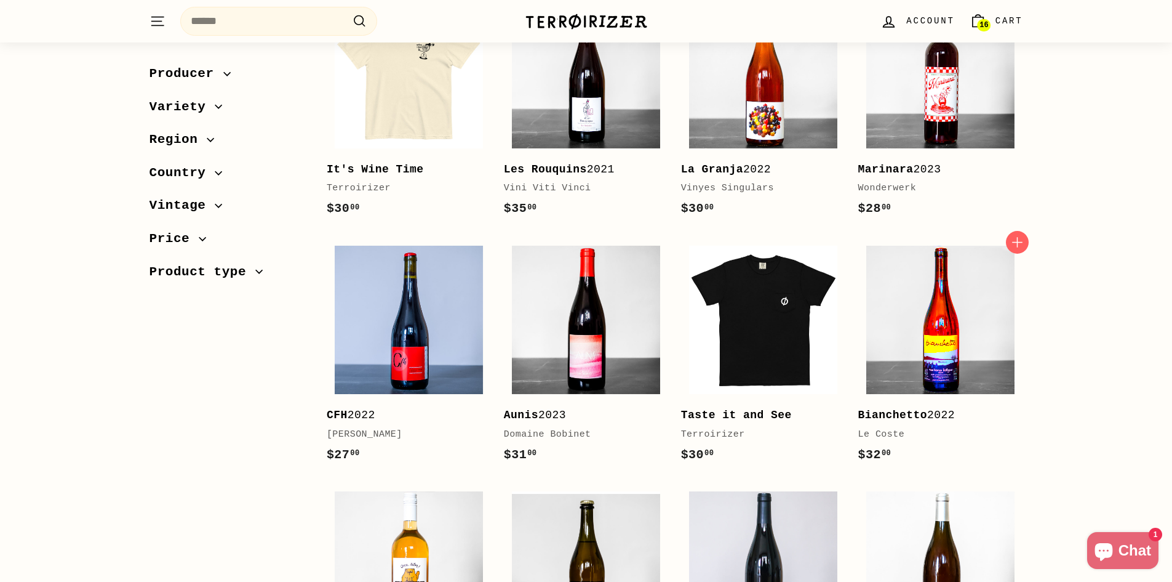
scroll to position [308, 0]
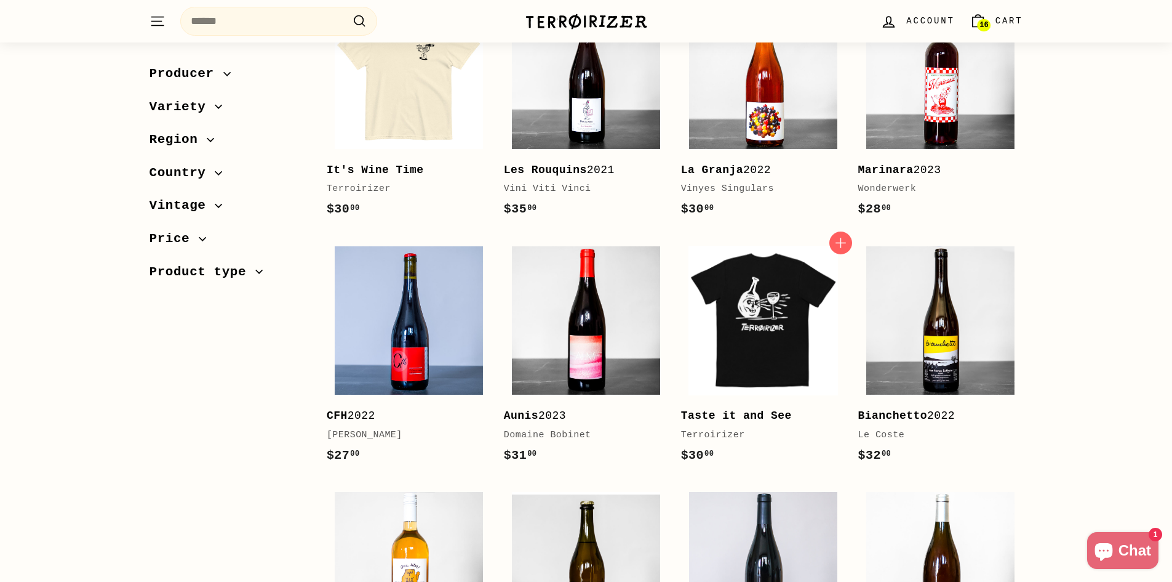
click at [772, 319] on img at bounding box center [763, 320] width 148 height 148
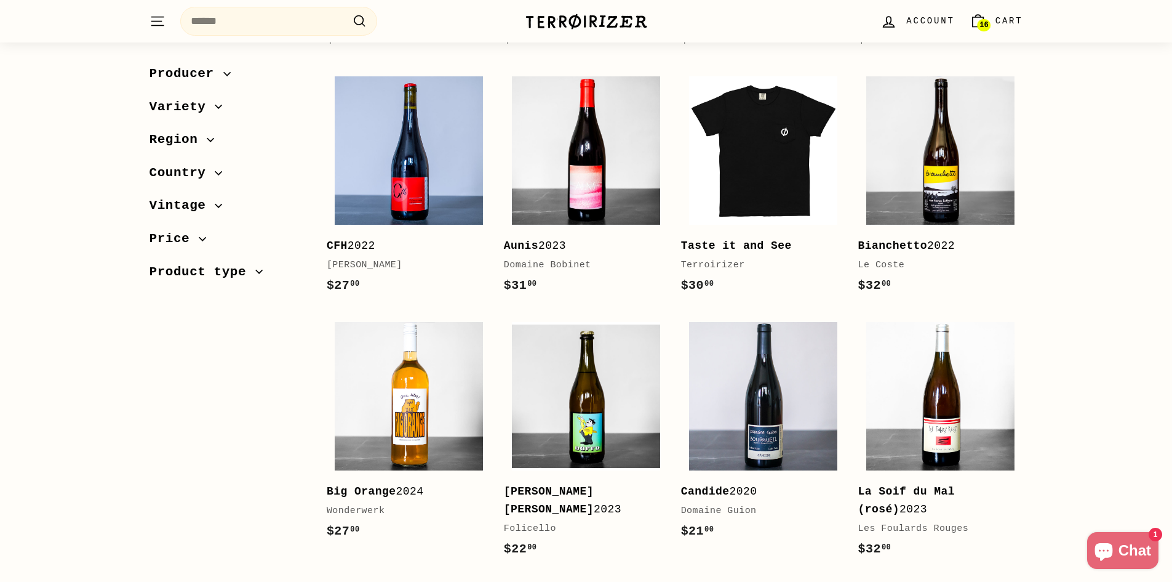
scroll to position [492, 0]
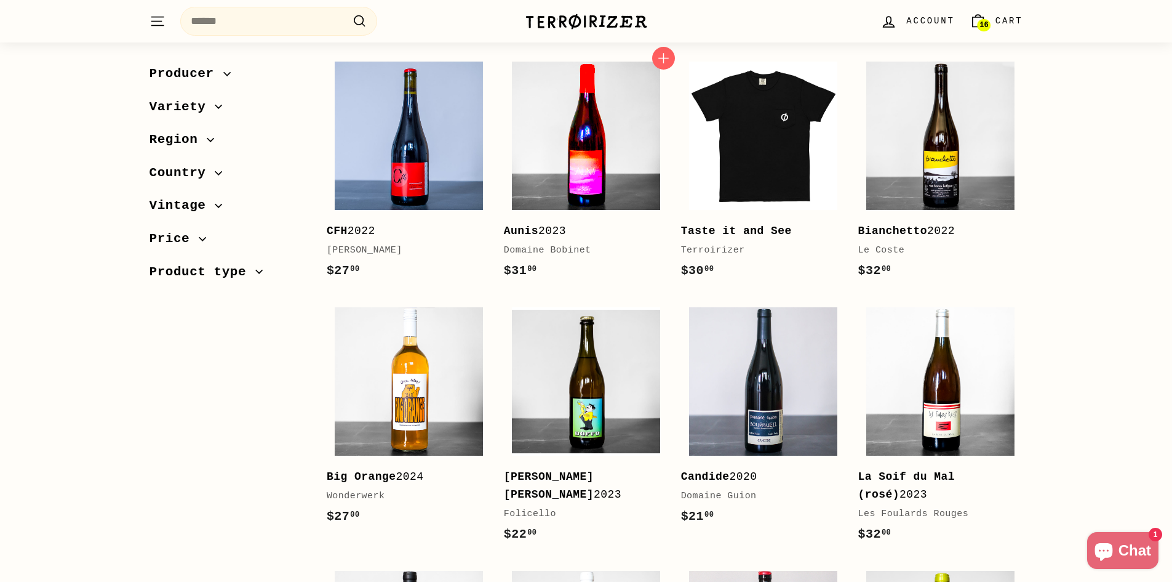
click at [620, 170] on img at bounding box center [586, 136] width 148 height 148
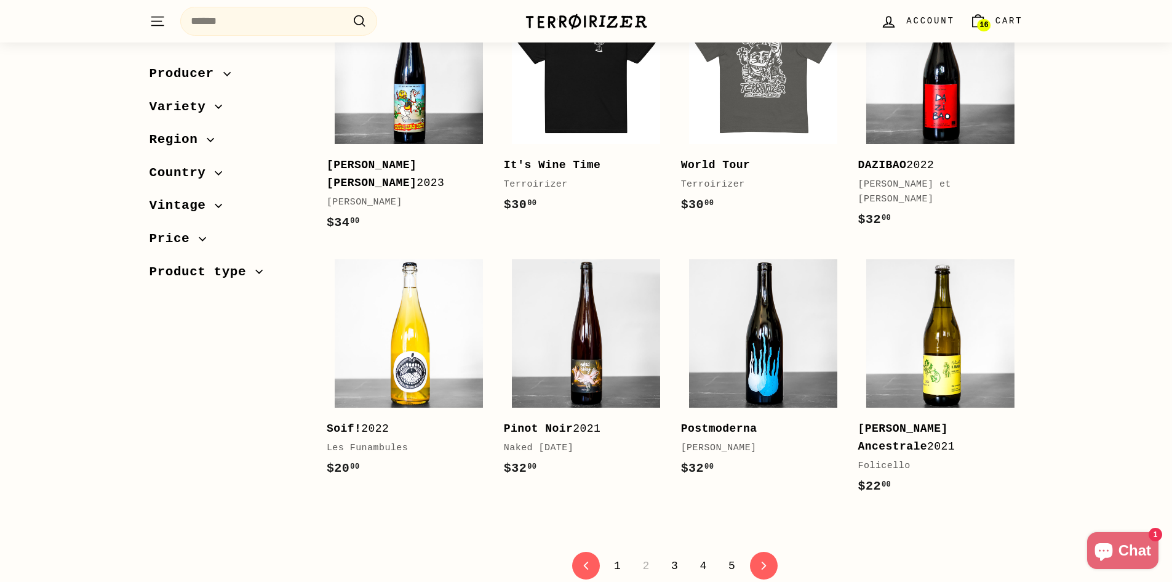
scroll to position [2400, 0]
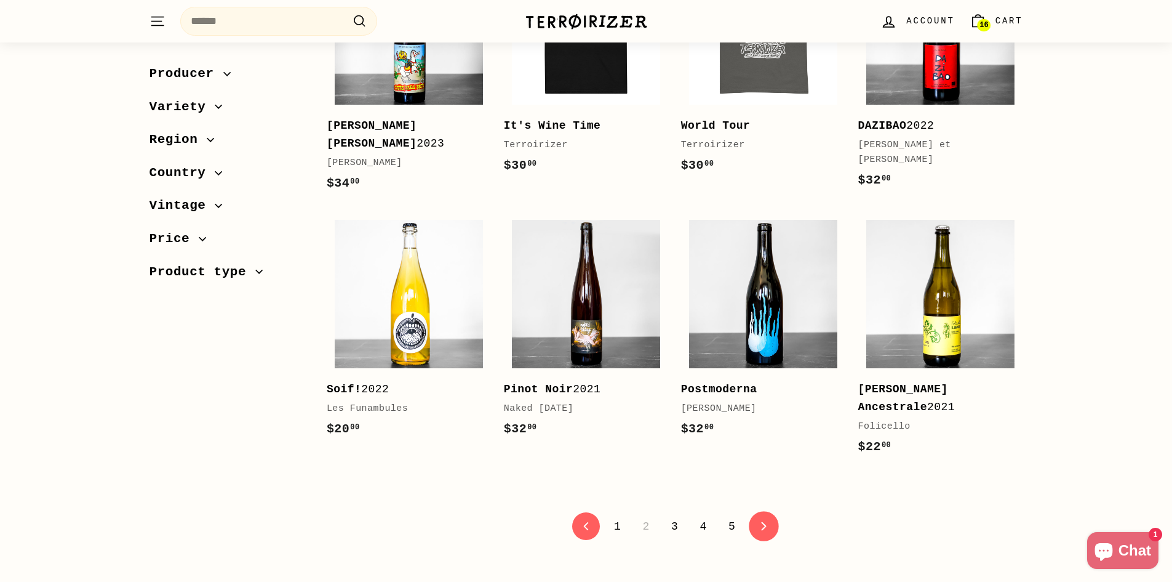
click at [769, 511] on link "icon-chevron Next" at bounding box center [764, 526] width 30 height 30
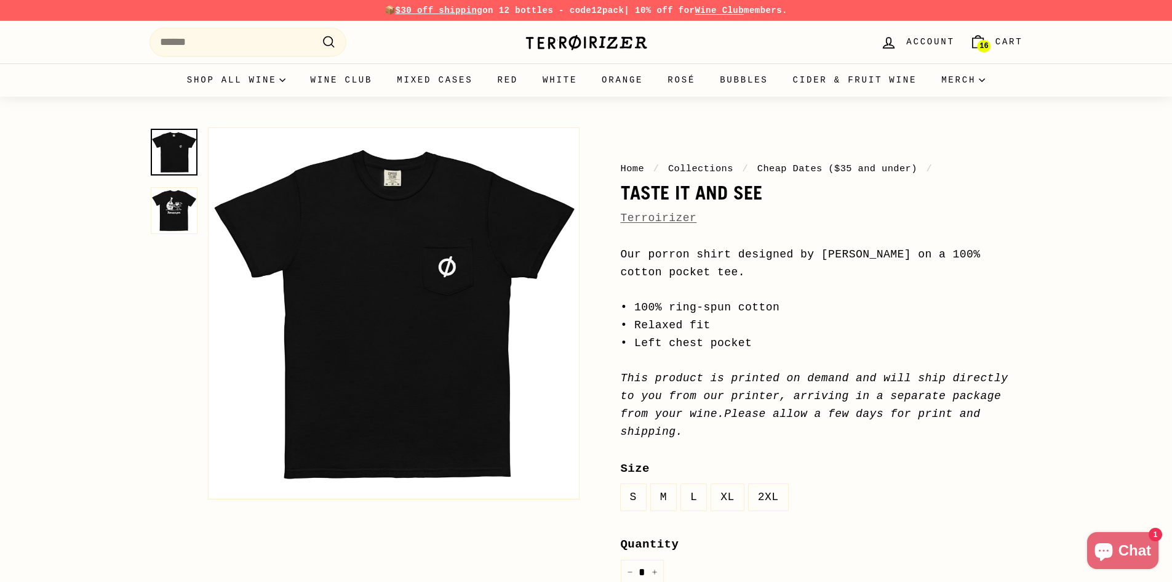
click at [179, 216] on img at bounding box center [174, 210] width 47 height 47
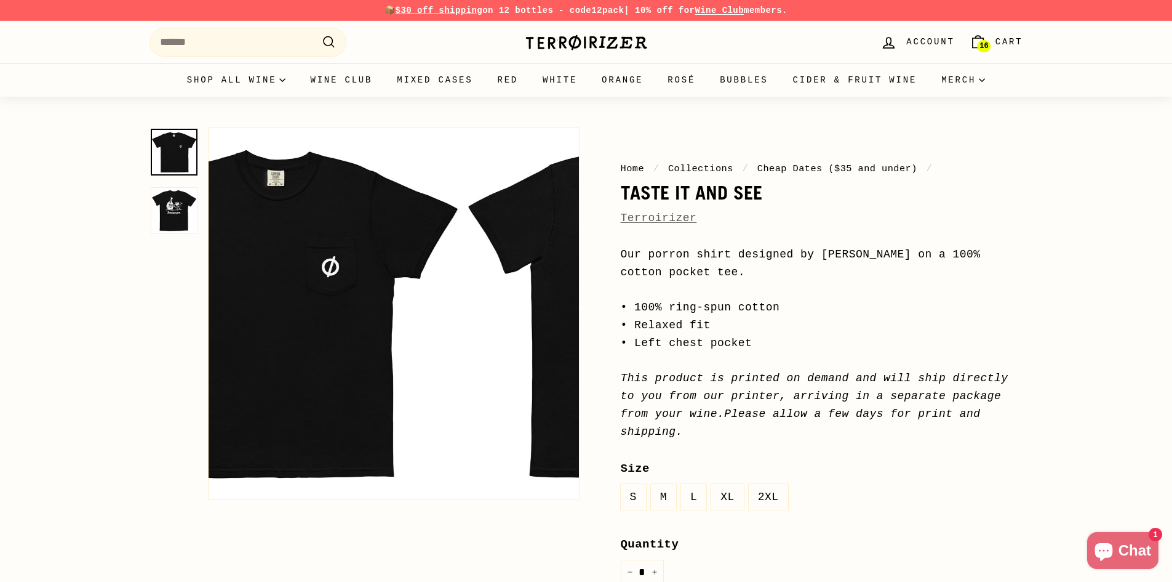
click at [183, 151] on img at bounding box center [174, 152] width 47 height 47
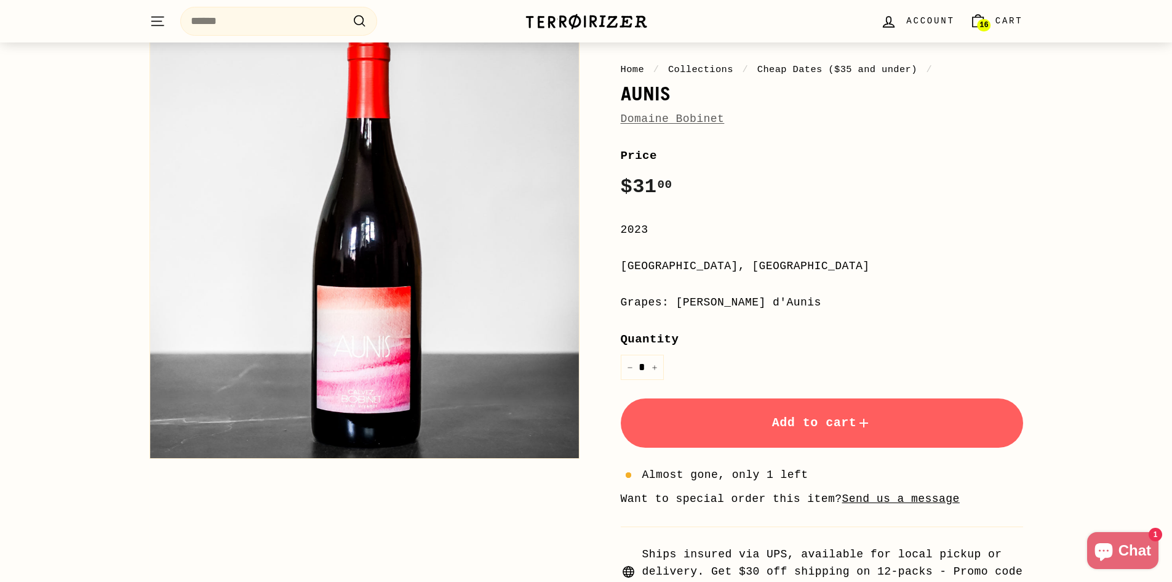
scroll to position [185, 0]
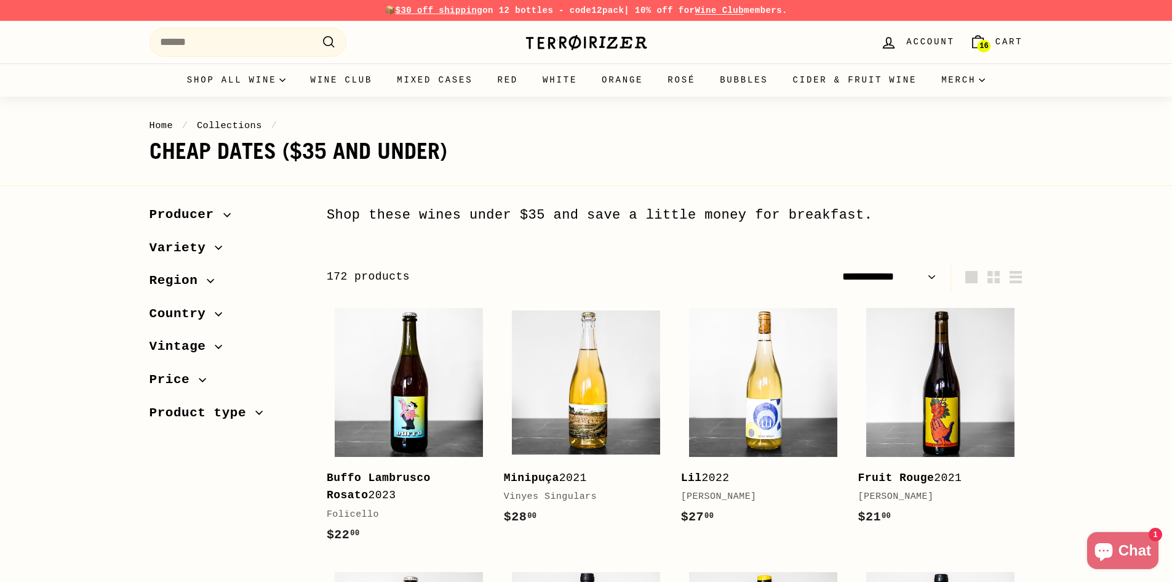
select select "**********"
click at [451, 400] on img at bounding box center [409, 382] width 148 height 148
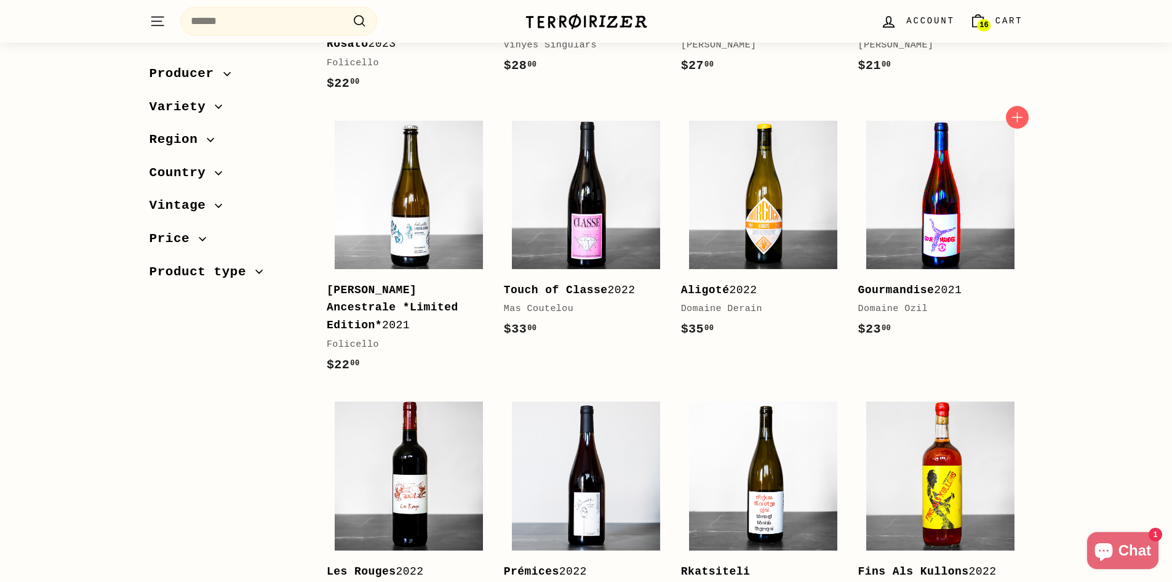
scroll to position [492, 0]
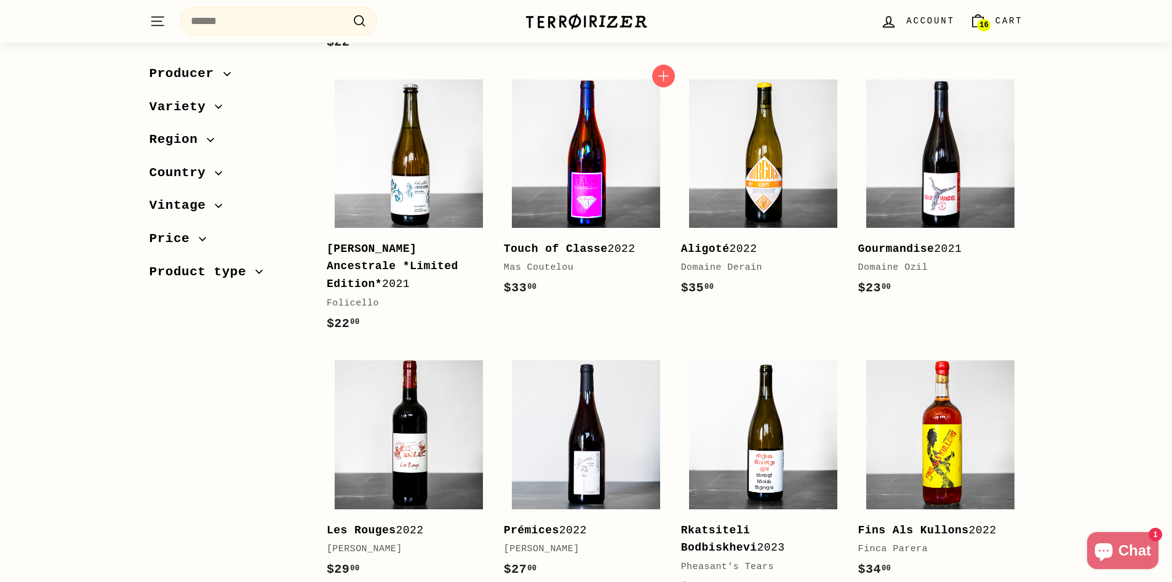
click at [618, 210] on img at bounding box center [586, 153] width 148 height 148
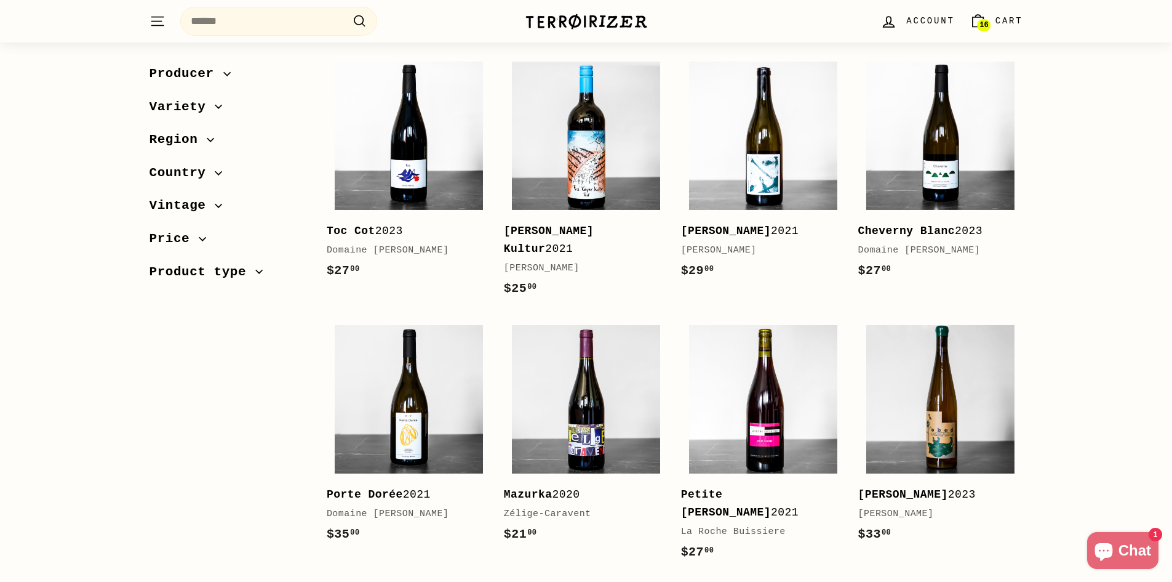
scroll to position [2338, 0]
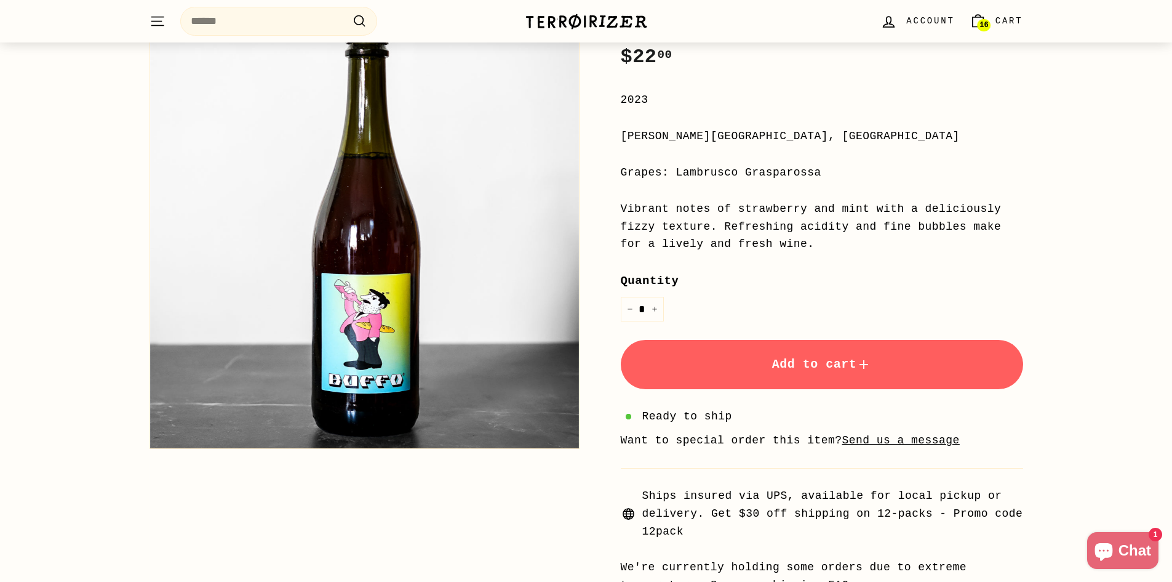
scroll to position [246, 0]
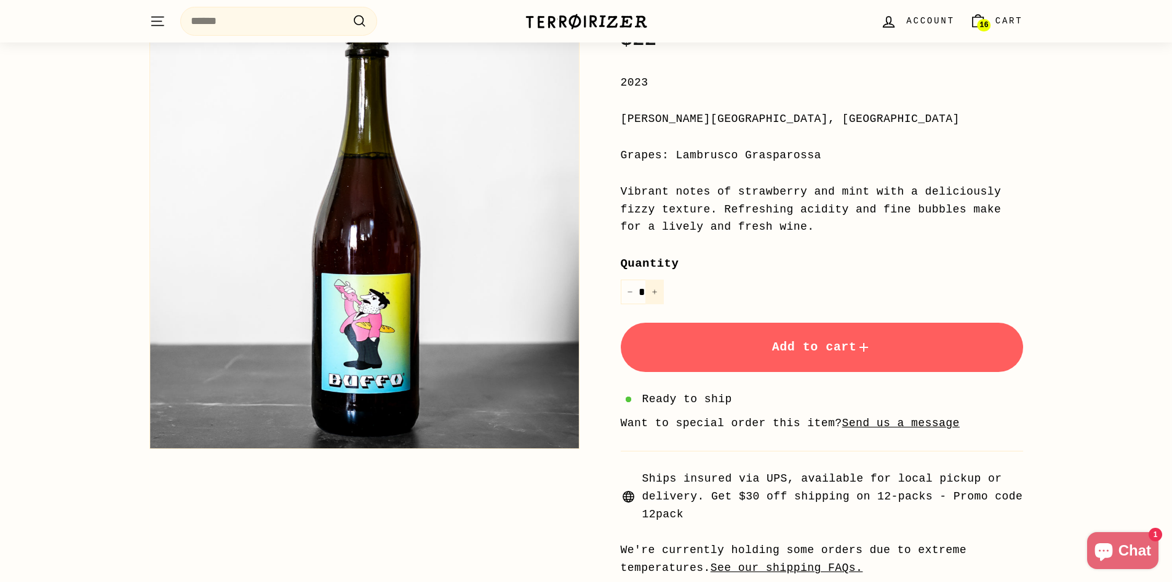
click at [654, 295] on button "+" at bounding box center [655, 291] width 18 height 25
type input "*"
click at [785, 350] on span "Add to cart" at bounding box center [822, 347] width 100 height 14
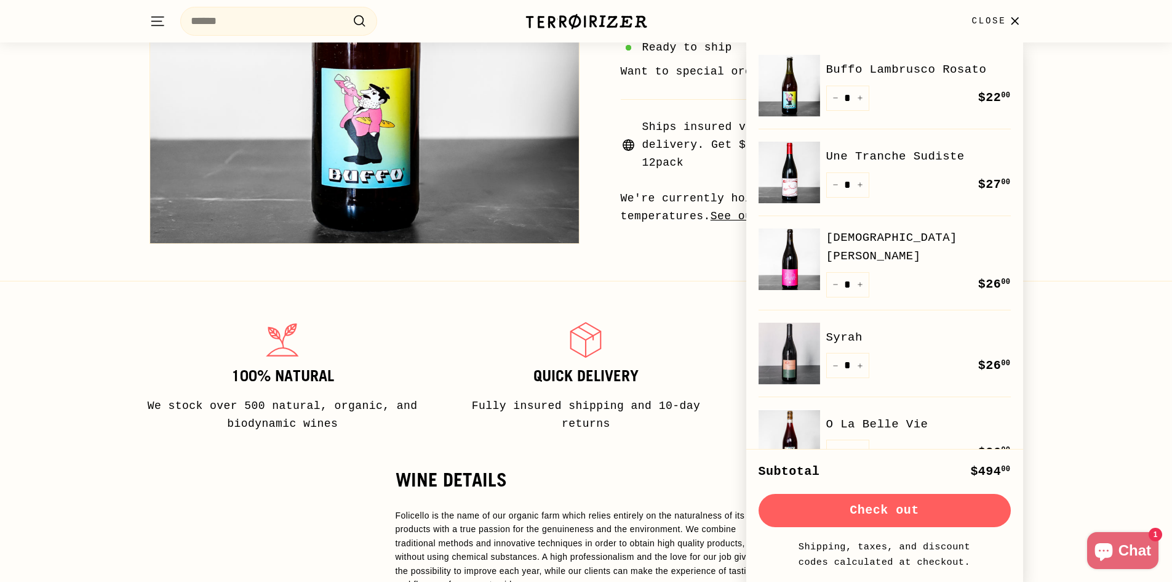
scroll to position [615, 0]
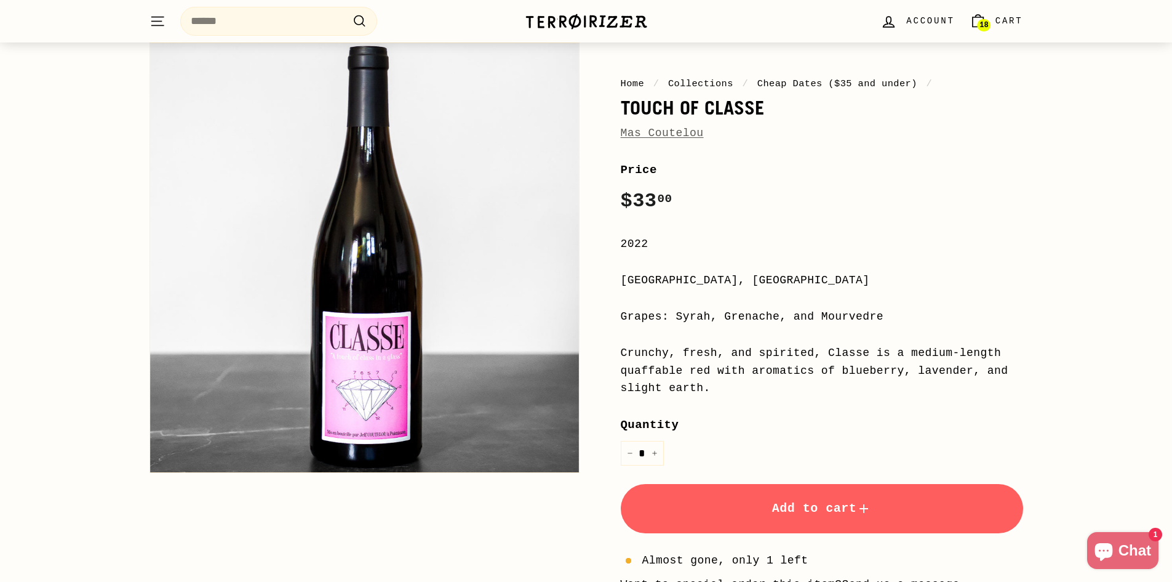
scroll to position [185, 0]
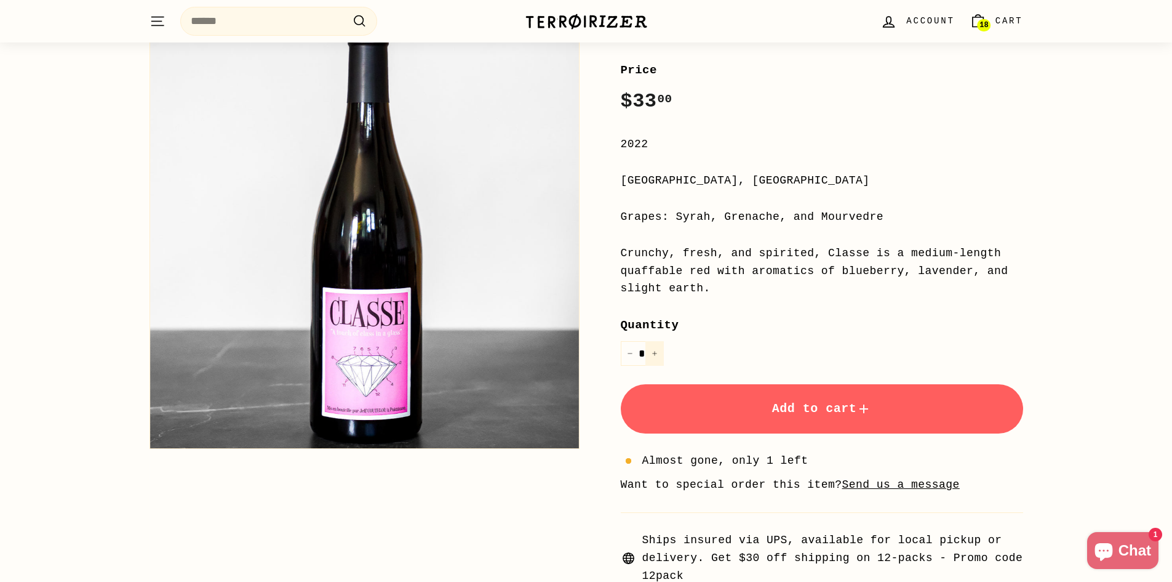
click at [662, 353] on button "+" at bounding box center [655, 353] width 18 height 25
click at [627, 354] on icon "Reduce item quantity by one" at bounding box center [630, 353] width 6 height 6
type input "*"
click at [748, 411] on button "Add to cart" at bounding box center [822, 408] width 402 height 49
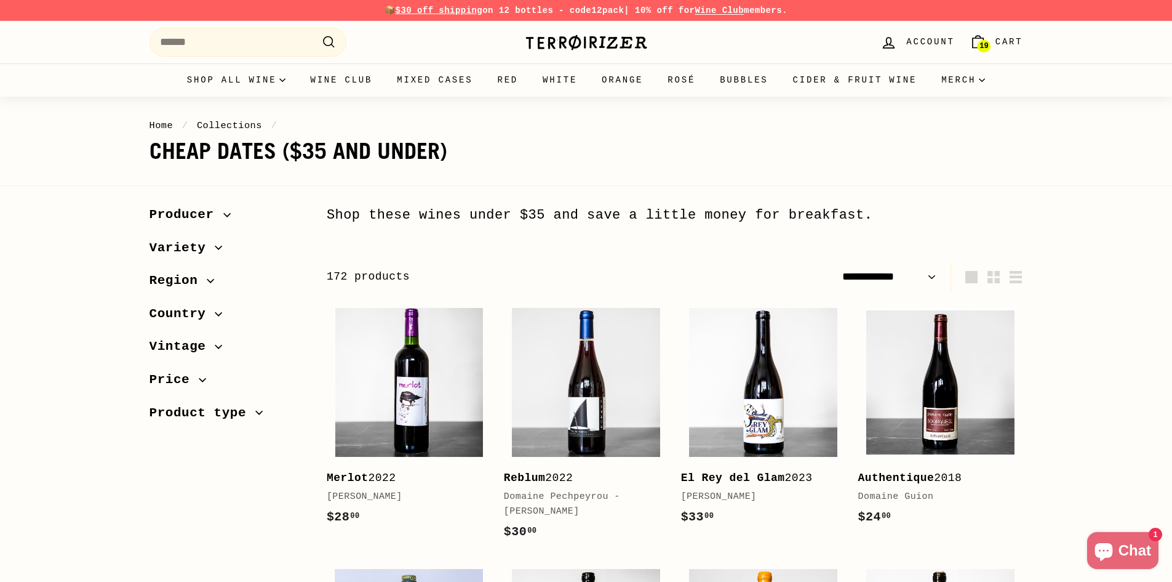
select select "**********"
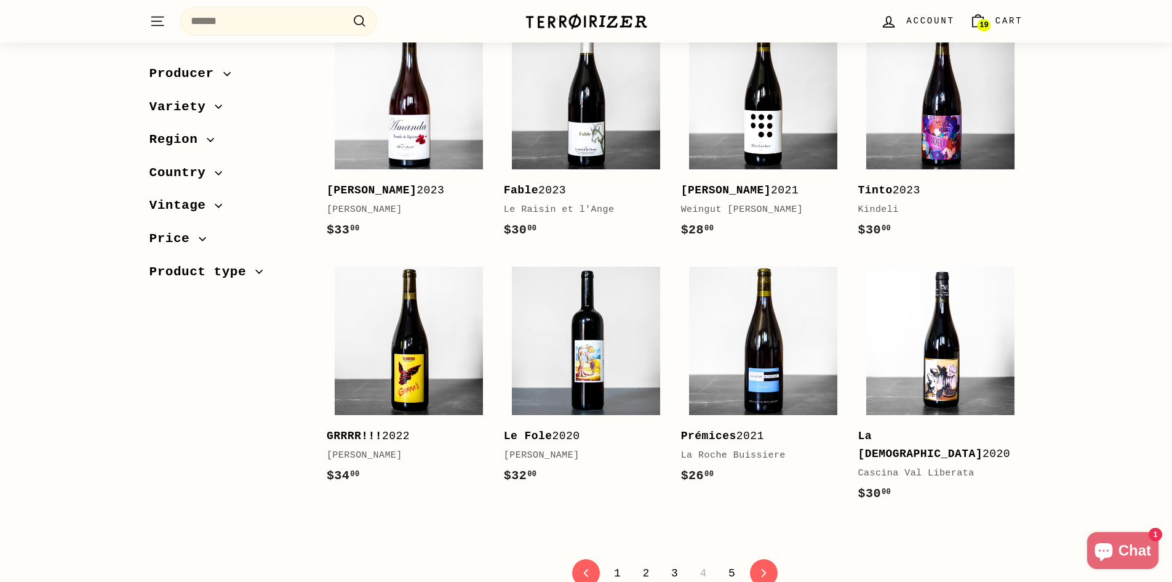
scroll to position [2461, 0]
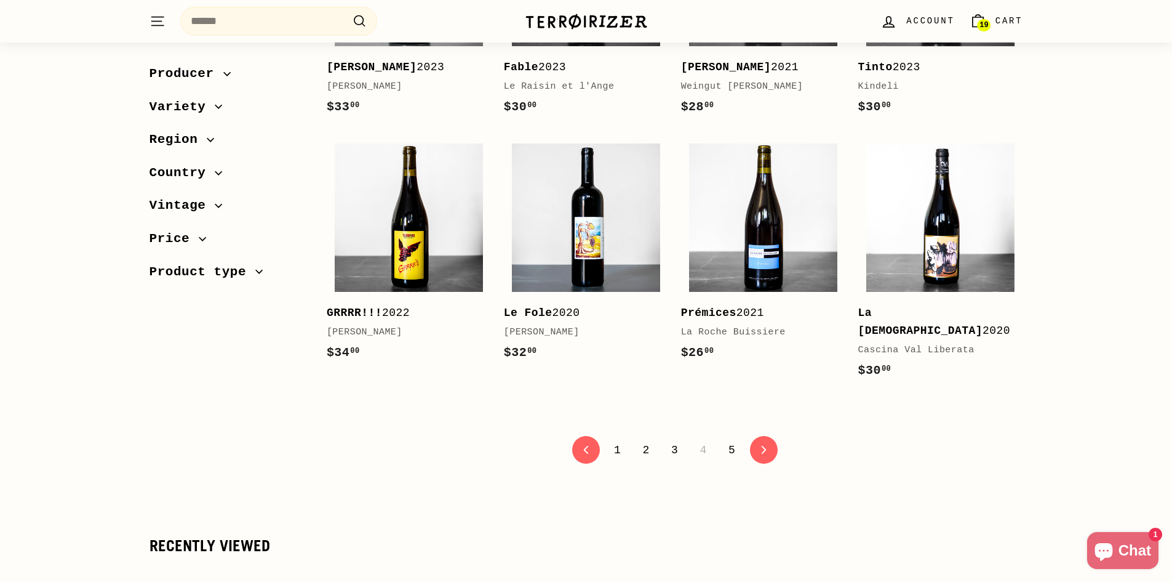
click at [730, 439] on link "5" at bounding box center [732, 449] width 22 height 21
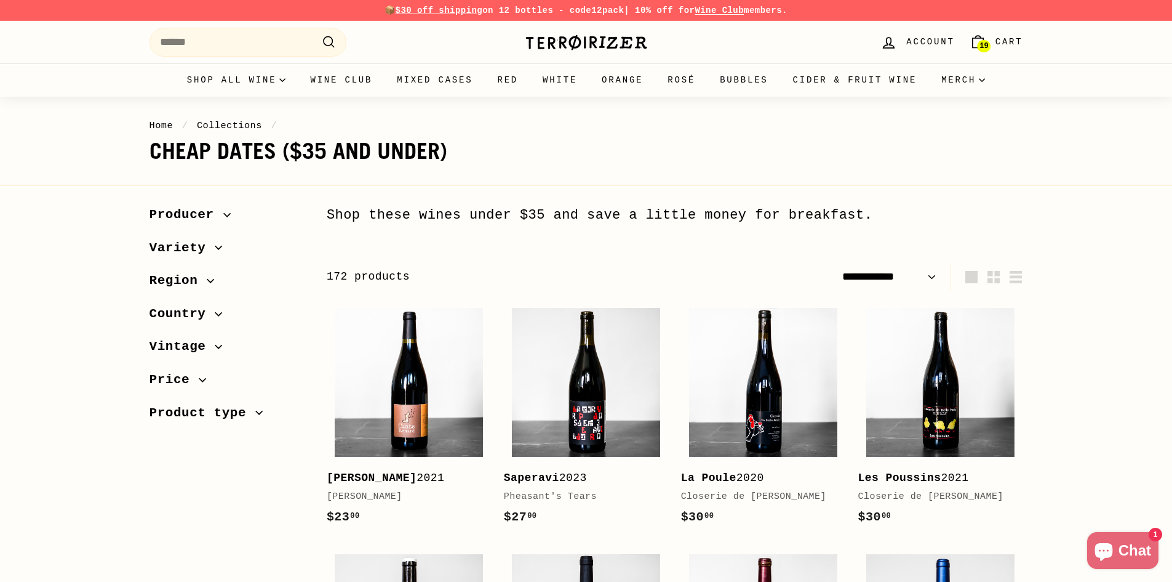
select select "**********"
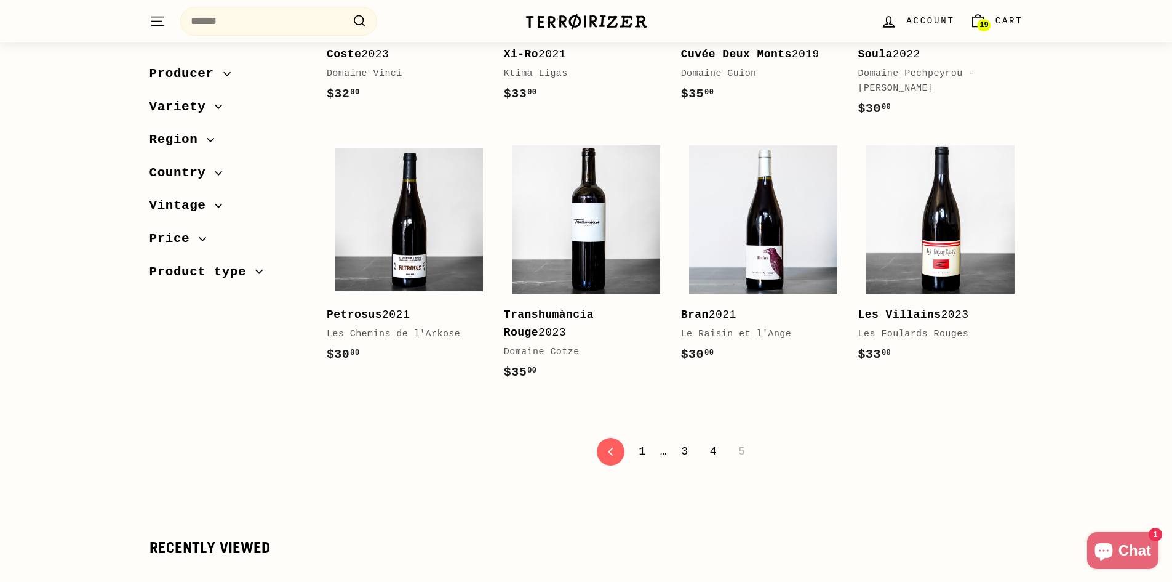
scroll to position [677, 0]
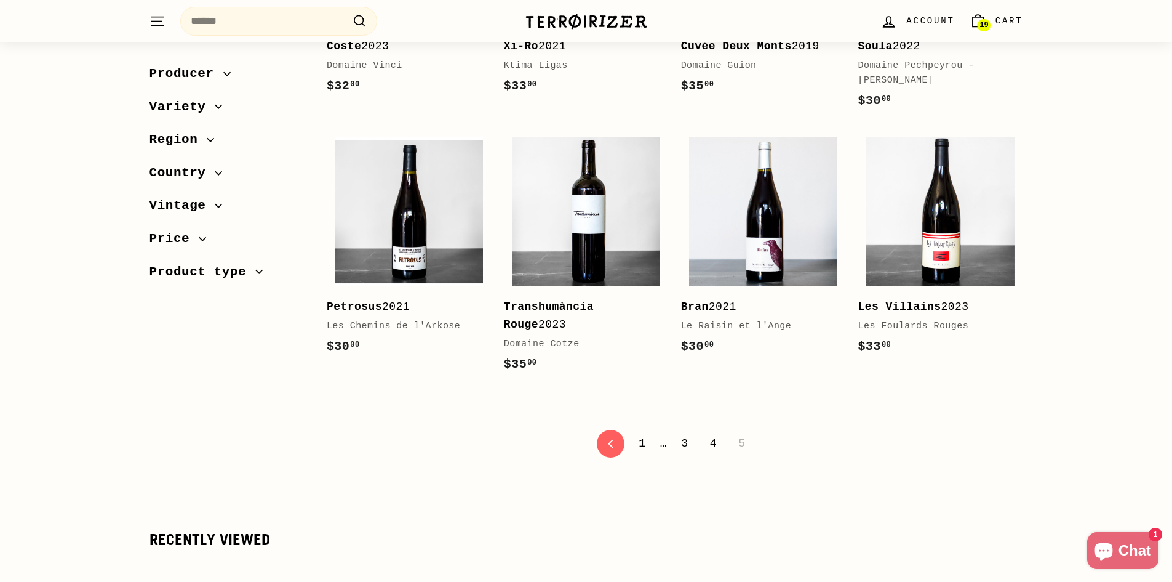
click at [690, 446] on link "3" at bounding box center [685, 443] width 22 height 21
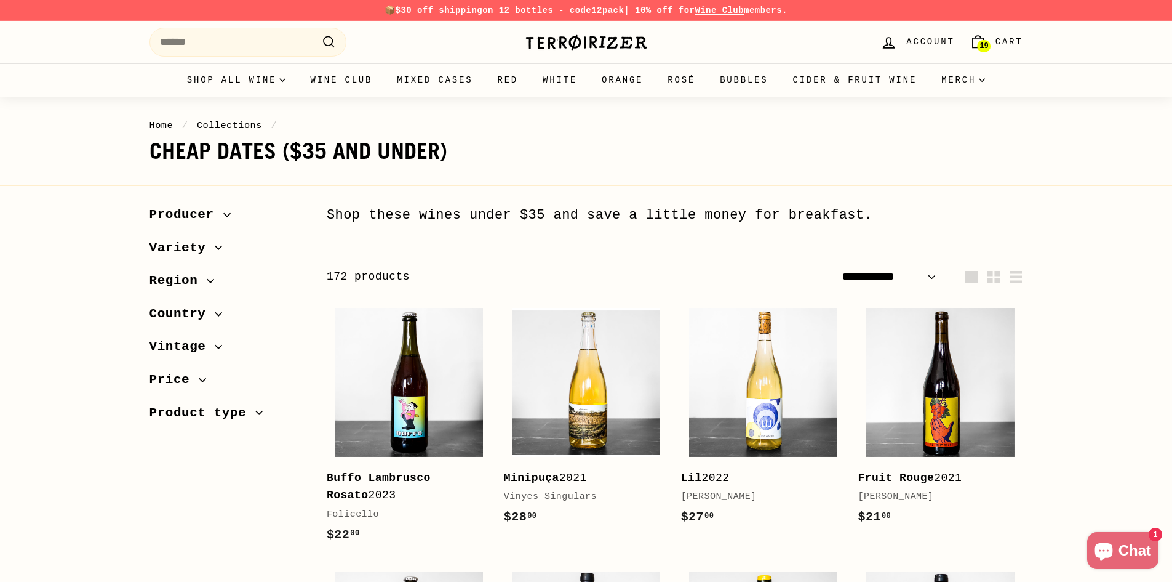
select select "**********"
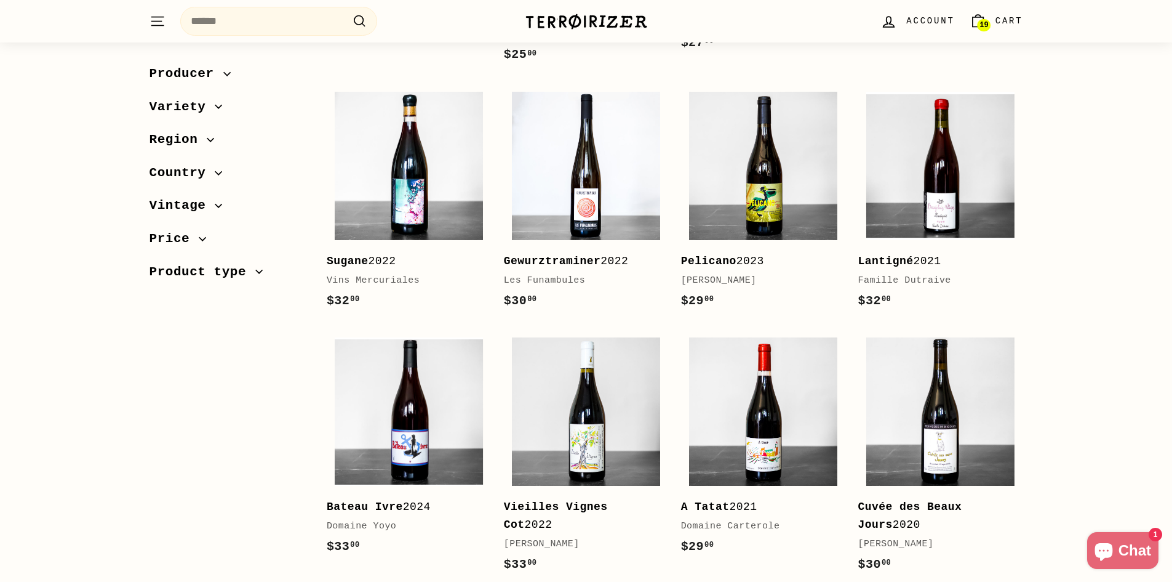
scroll to position [1231, 0]
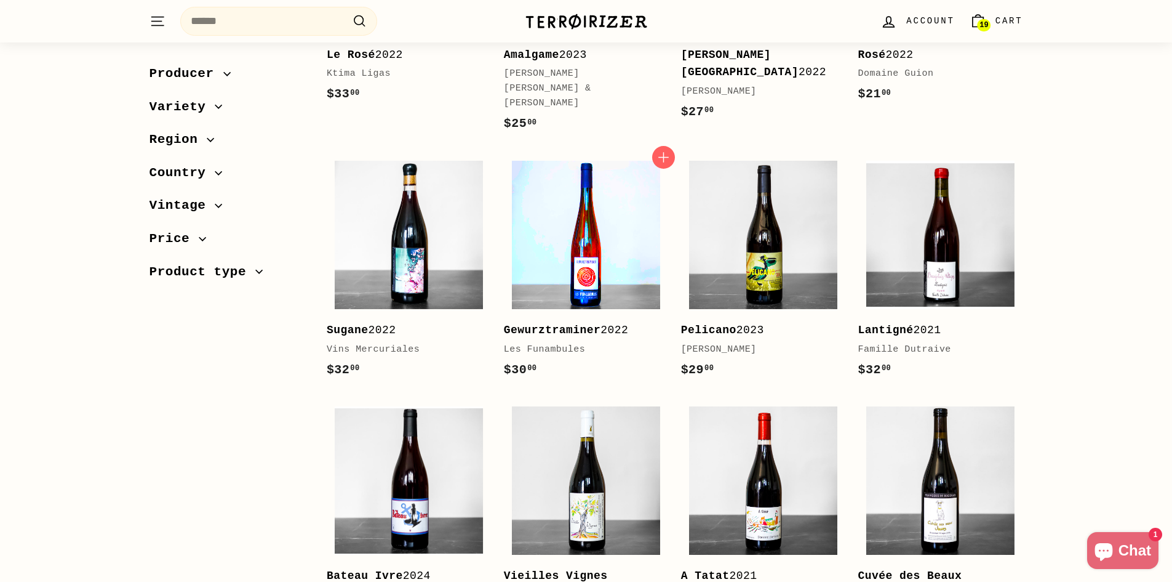
click at [642, 229] on img at bounding box center [586, 235] width 148 height 148
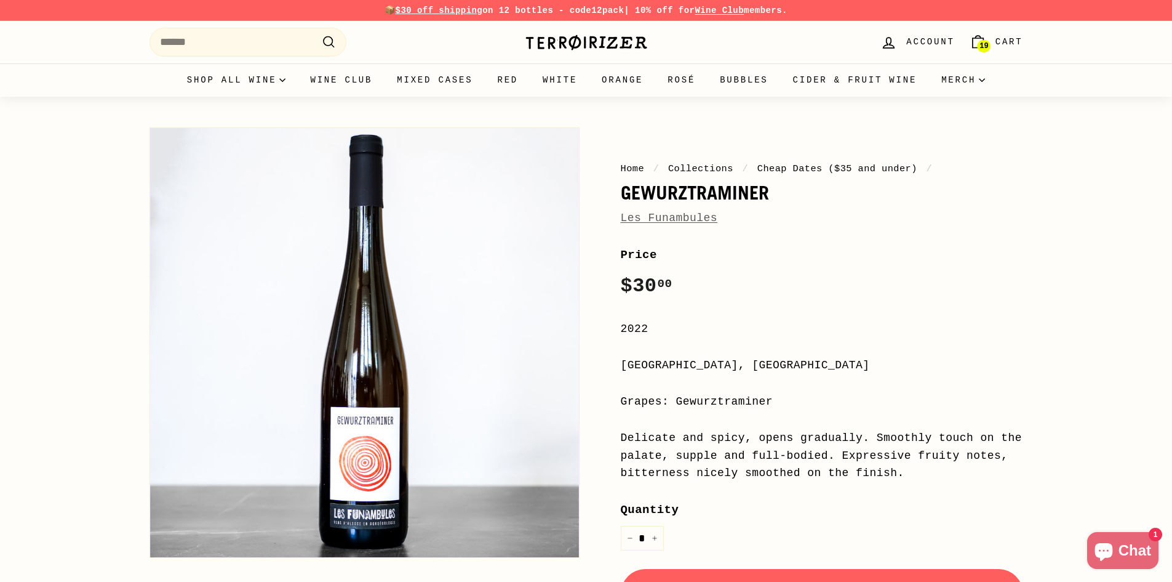
click at [980, 44] on span "19" at bounding box center [978, 42] width 17 height 17
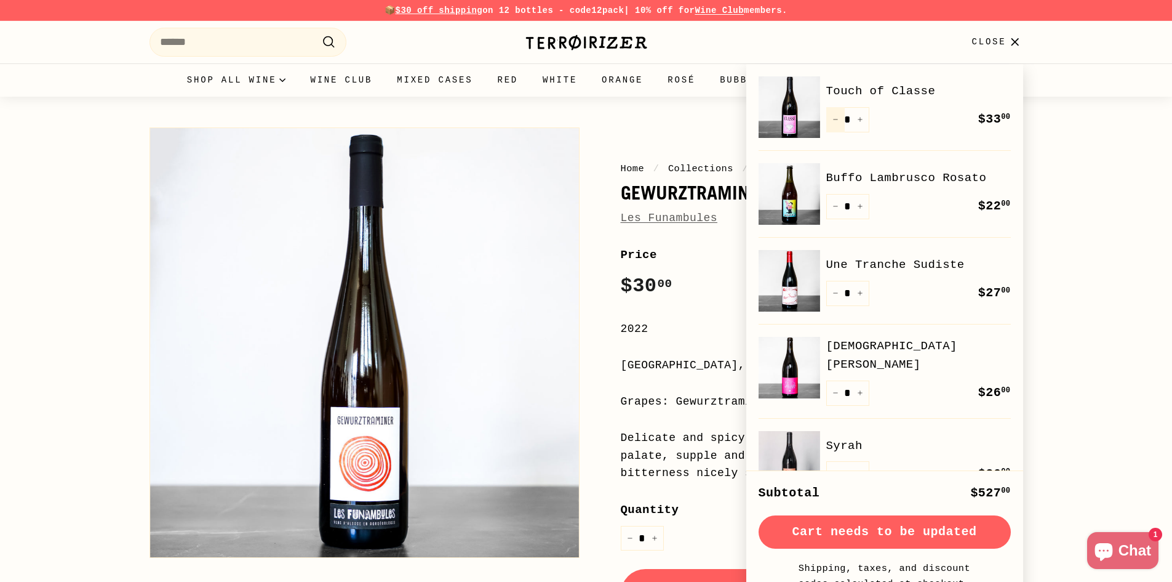
click at [837, 122] on icon "Reduce item quantity by one" at bounding box center [836, 119] width 6 height 6
type input "*"
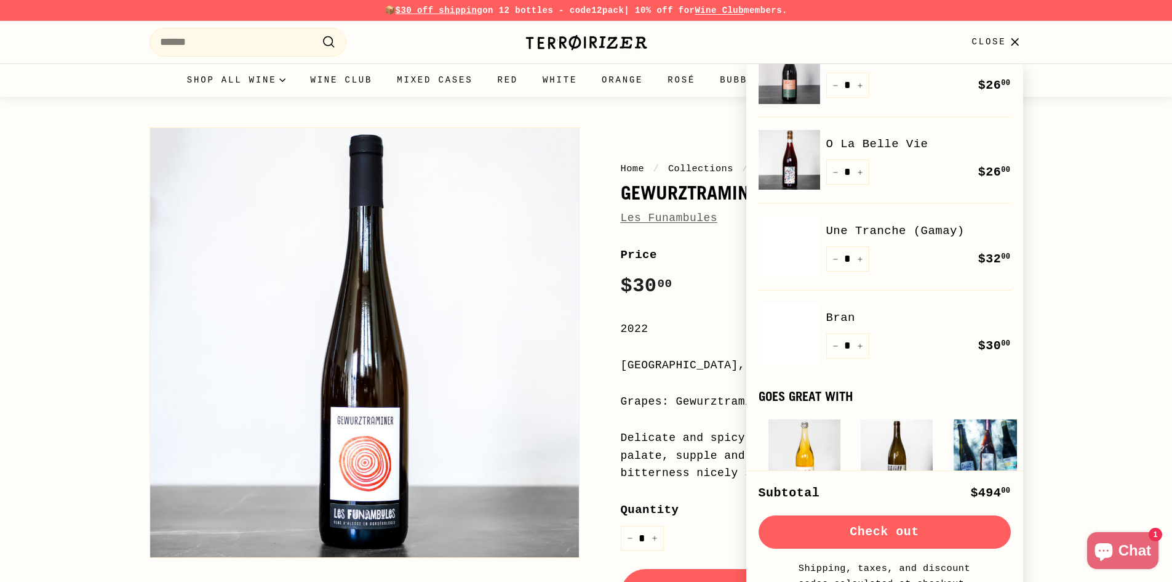
scroll to position [308, 0]
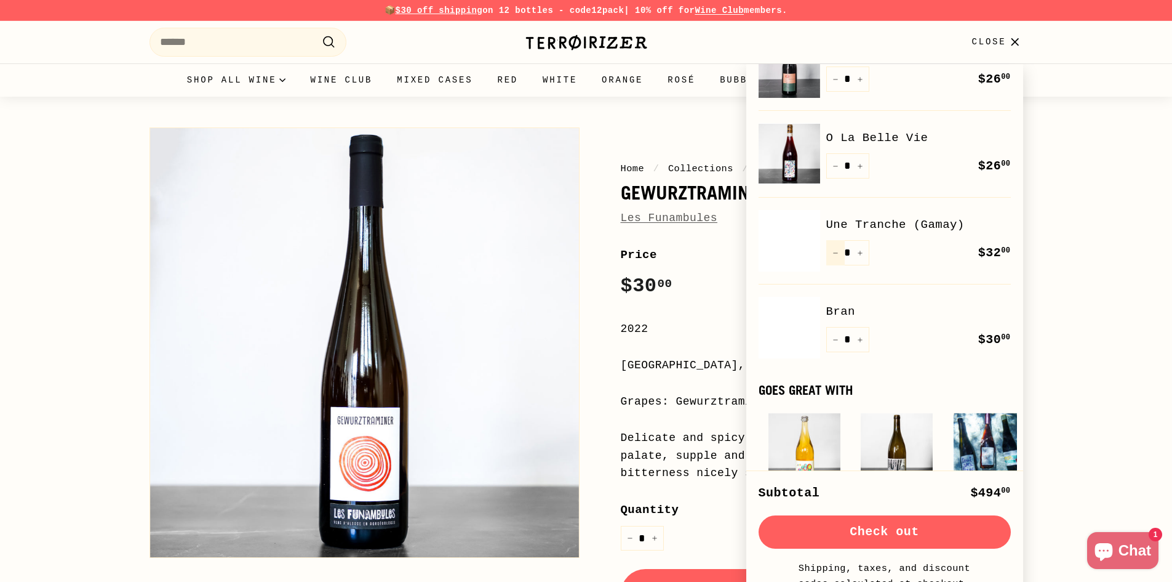
click at [834, 250] on icon "Reduce item quantity by one" at bounding box center [836, 253] width 6 height 6
type input "*"
click at [834, 247] on div "Quantity * − + Remove" at bounding box center [847, 252] width 43 height 25
click at [836, 250] on icon "Reduce item quantity by one" at bounding box center [836, 253] width 6 height 6
type input "*"
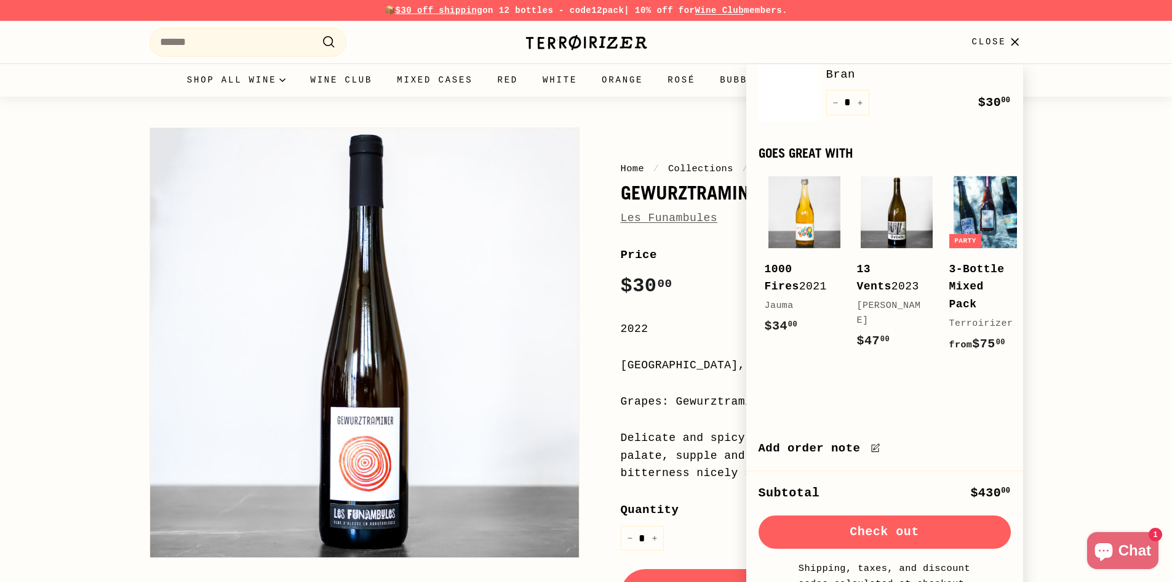
scroll to position [566, 0]
click at [1142, 280] on div "Home / Collections / Cheap Dates ($35 and under) / Gewurztraminer Les Funambule…" at bounding box center [586, 469] width 1172 height 745
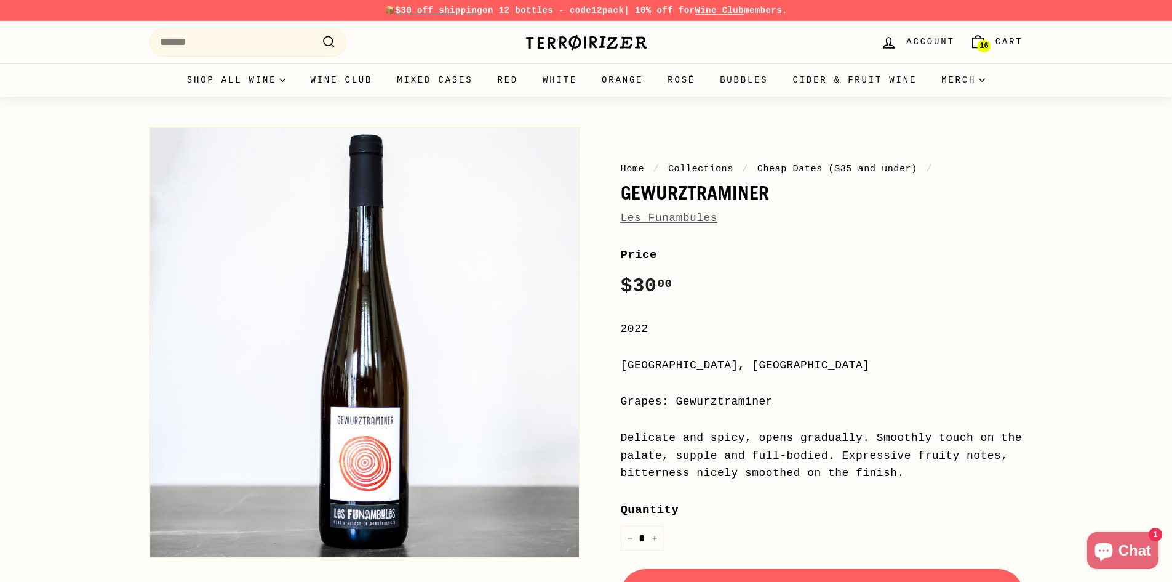
click at [985, 47] on span "16" at bounding box center [984, 46] width 9 height 9
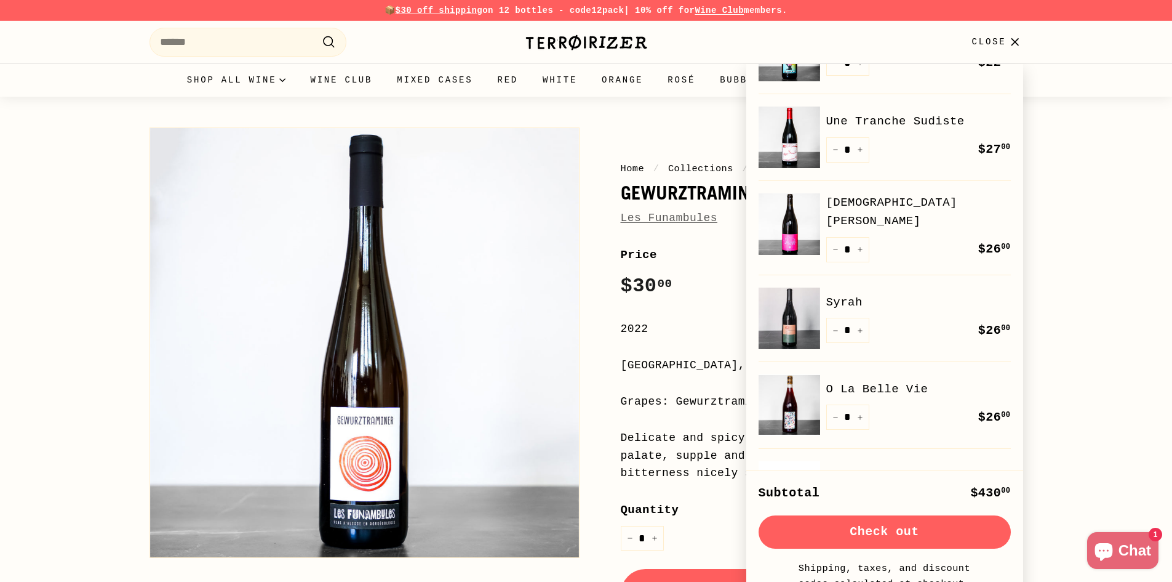
scroll to position [123, 0]
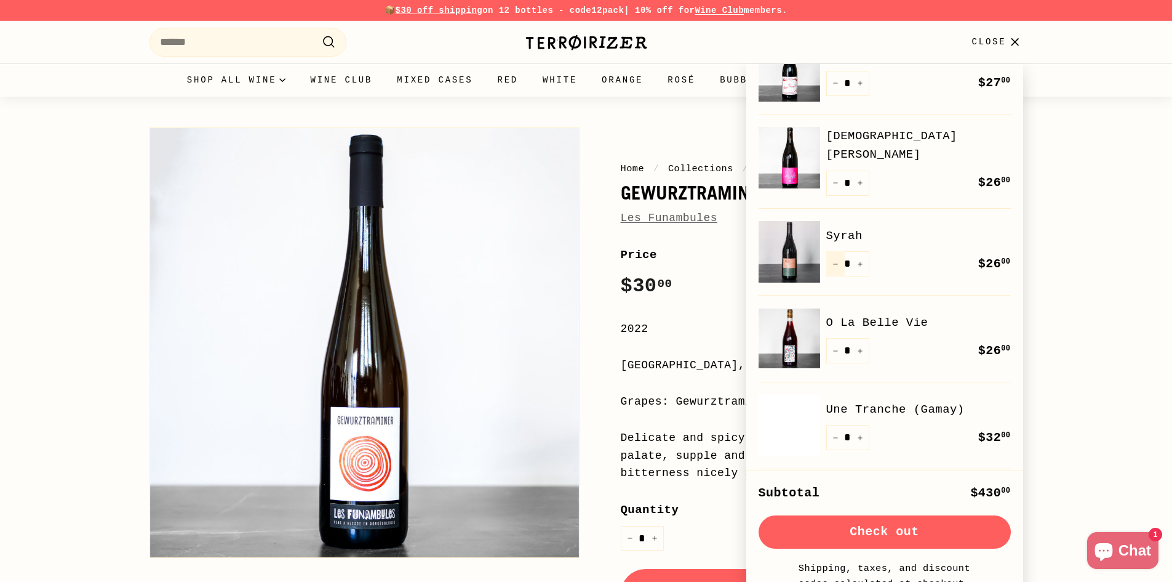
click at [838, 260] on button "−" at bounding box center [835, 263] width 18 height 25
type input "*"
click at [838, 260] on div "Quantity * − + Remove" at bounding box center [847, 263] width 43 height 25
click at [836, 262] on button "−" at bounding box center [835, 263] width 18 height 25
type input "*"
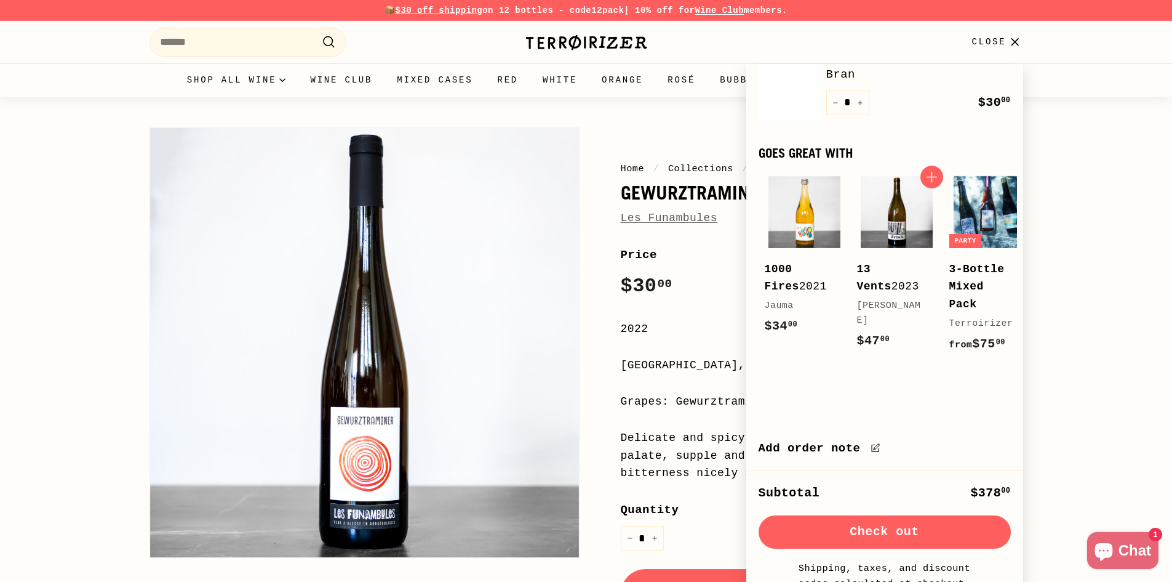
scroll to position [566, 0]
click at [1083, 351] on div "Home / Collections / Cheap Dates ($35 and under) / Gewurztraminer Les Funambule…" at bounding box center [586, 469] width 1172 height 745
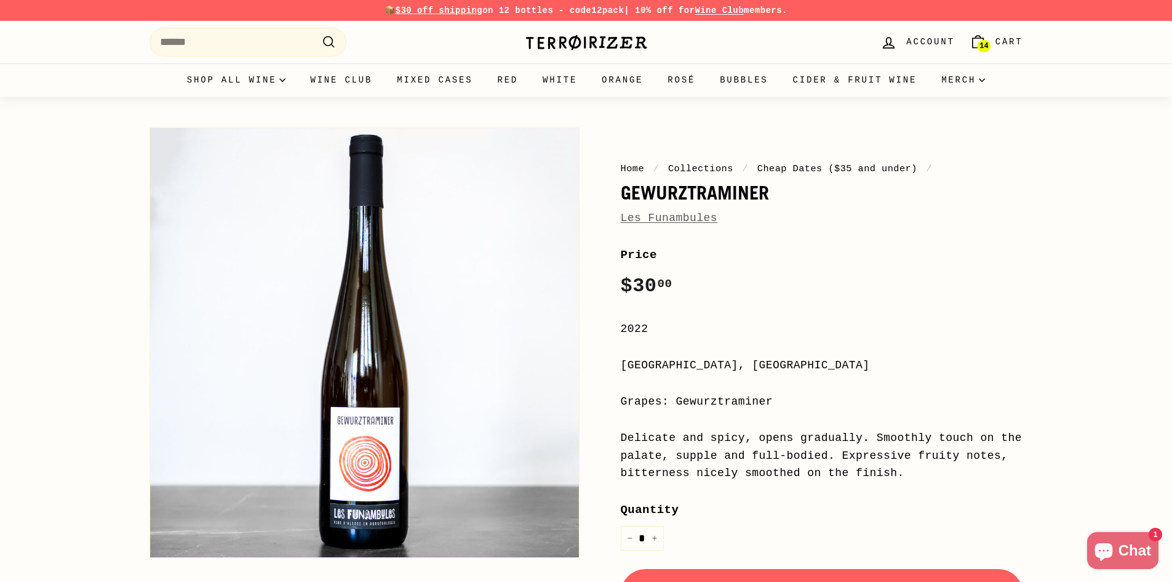
click at [983, 47] on span "14" at bounding box center [984, 46] width 9 height 9
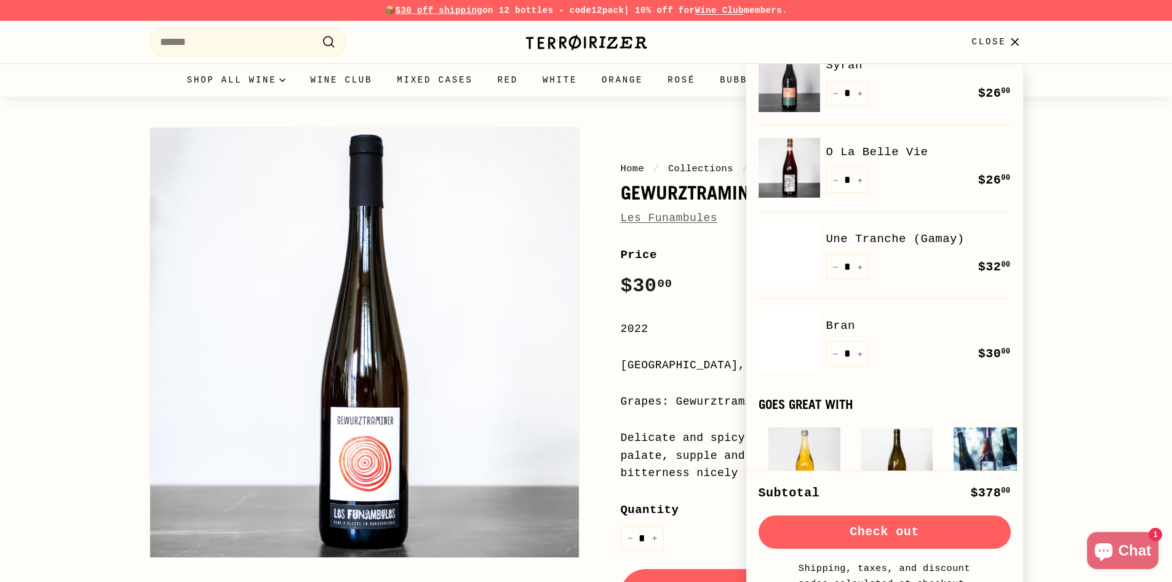
scroll to position [369, 0]
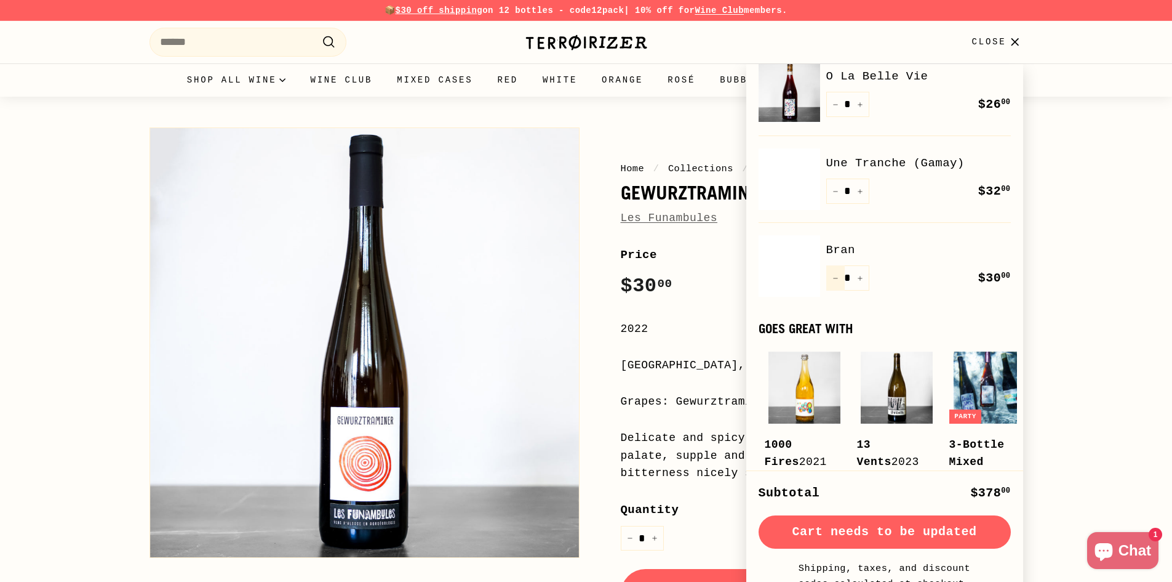
click at [834, 275] on icon "Reduce item quantity by one" at bounding box center [836, 278] width 6 height 6
type input "*"
click at [834, 272] on div "Quantity * − + Remove" at bounding box center [847, 277] width 43 height 25
click at [834, 275] on icon "Reduce item quantity by one" at bounding box center [836, 278] width 6 height 6
type input "*"
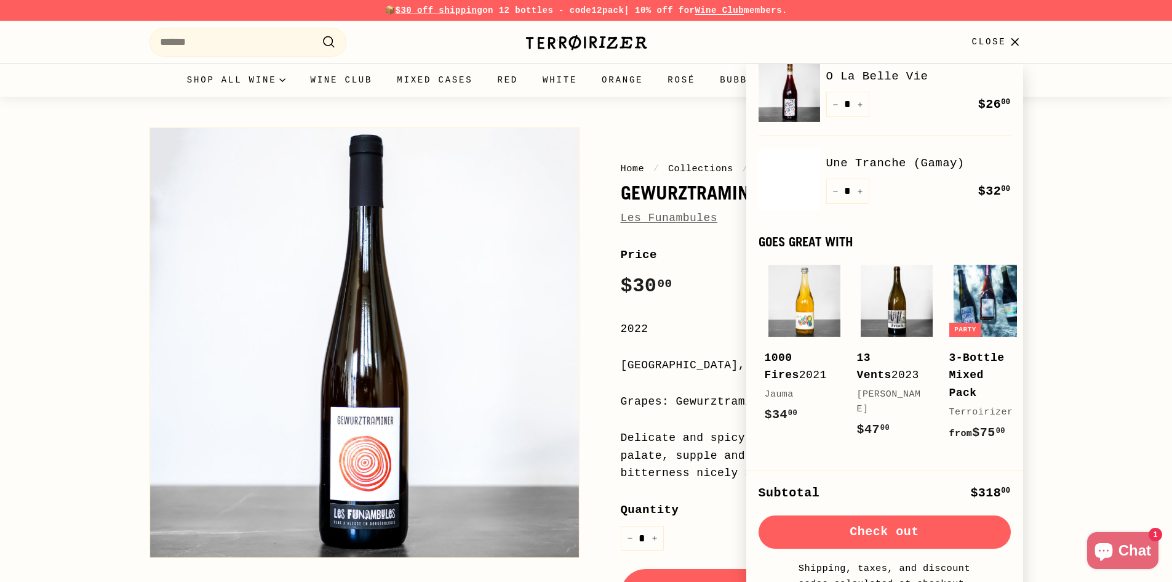
click at [1066, 380] on div "Home / Collections / Cheap Dates ($35 and under) / Gewurztraminer Les Funambule…" at bounding box center [586, 469] width 1172 height 745
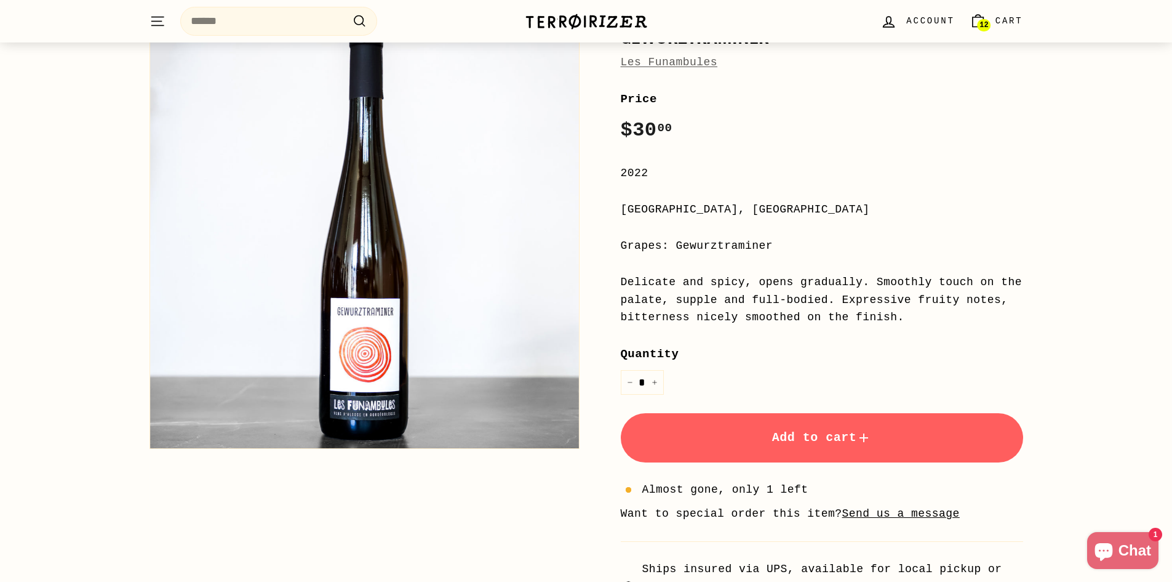
scroll to position [431, 0]
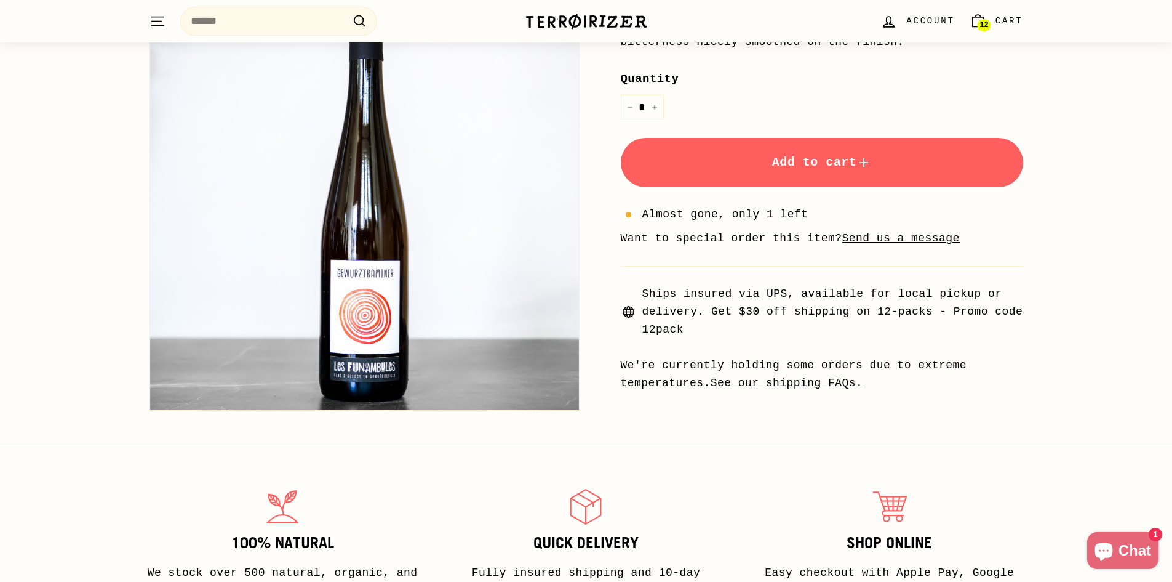
click at [988, 24] on span "12" at bounding box center [984, 25] width 9 height 7
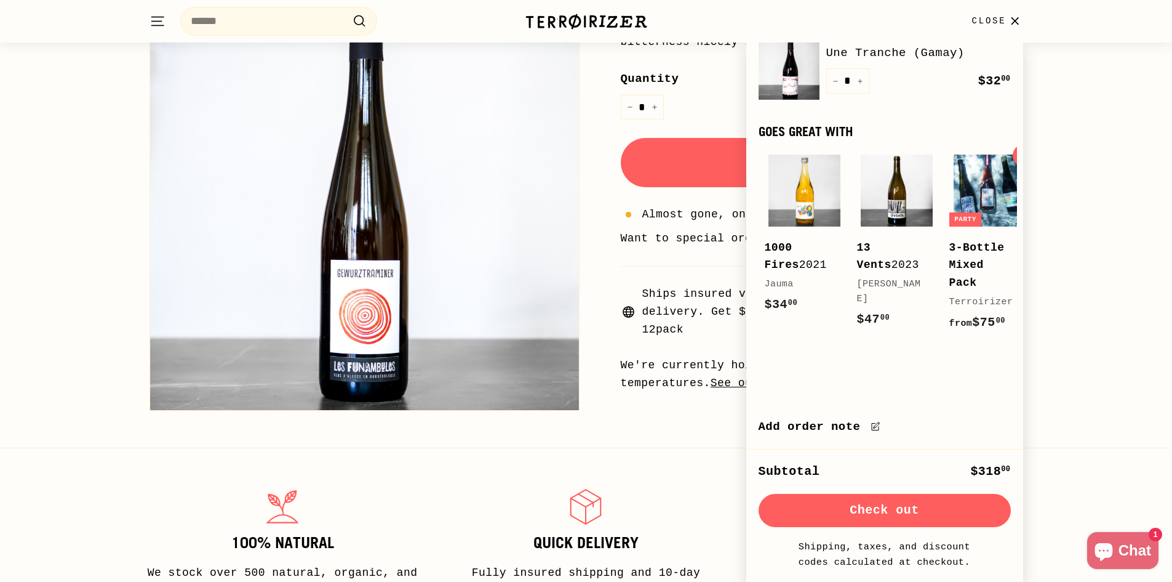
scroll to position [479, 0]
click at [1091, 327] on div "Home / Collections / Cheap Dates ($35 and under) / Gewurztraminer Les Funambule…" at bounding box center [586, 38] width 1172 height 745
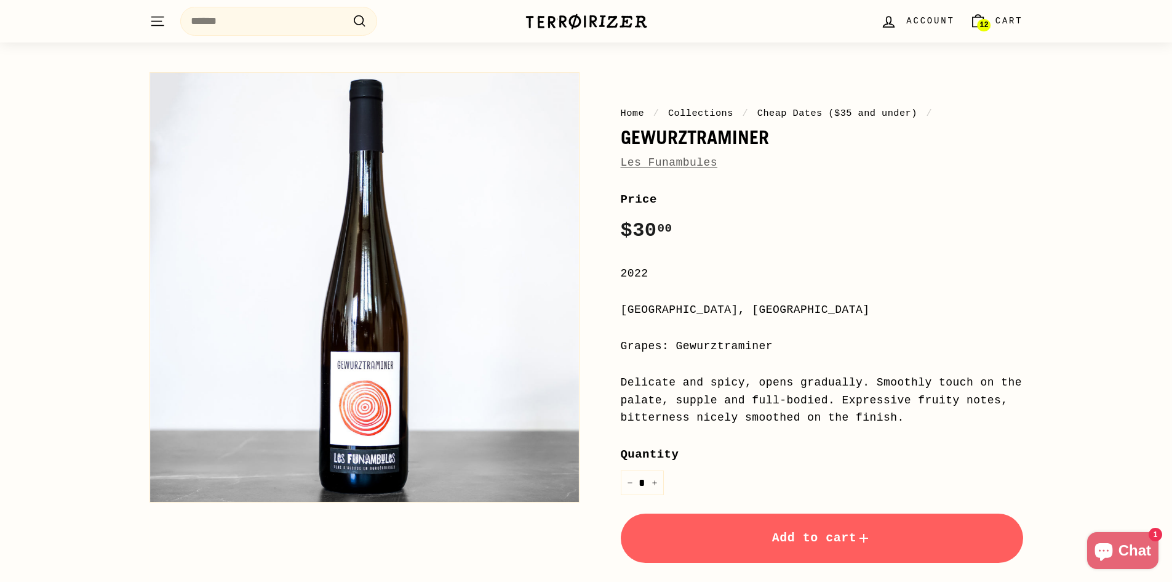
scroll to position [0, 0]
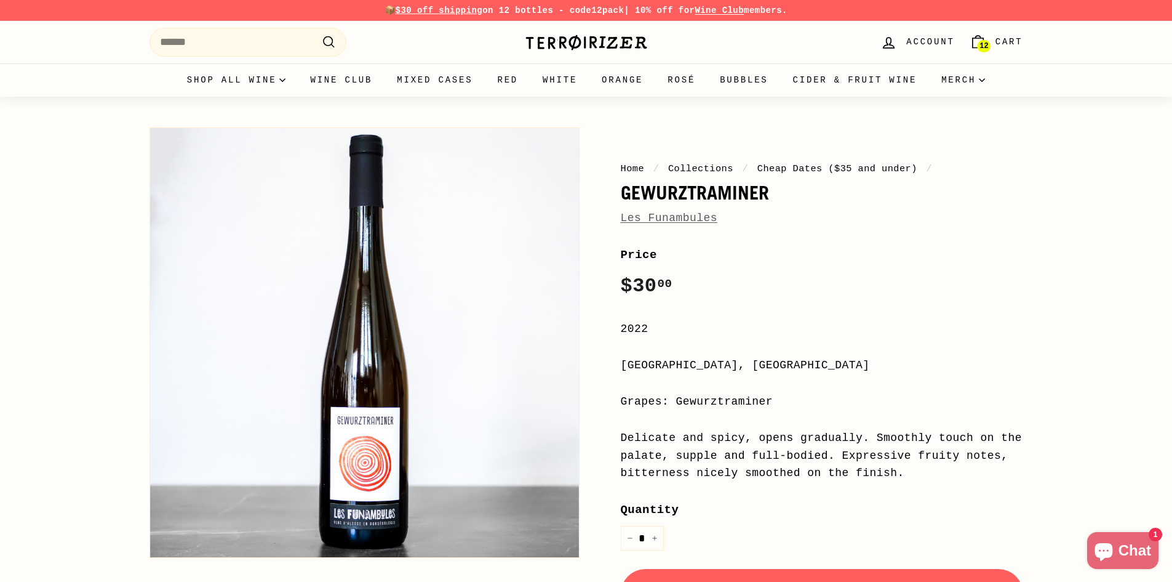
click at [999, 41] on span "Cart" at bounding box center [1010, 42] width 28 height 14
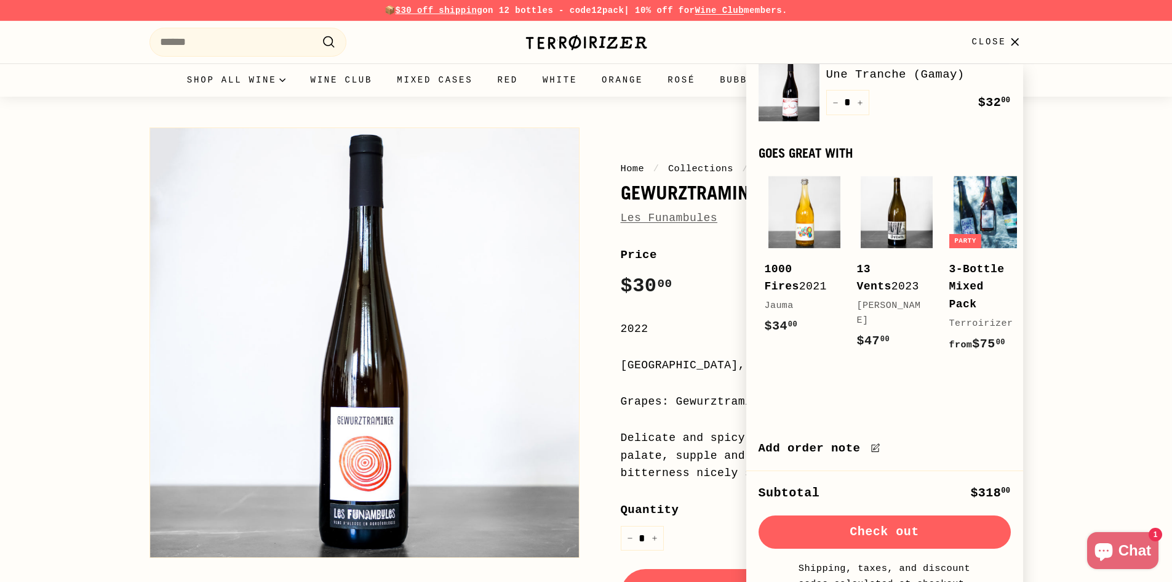
click at [906, 533] on button "Check out" at bounding box center [885, 531] width 252 height 33
click at [844, 526] on button "Check out" at bounding box center [885, 531] width 252 height 33
